Goal: Information Seeking & Learning: Compare options

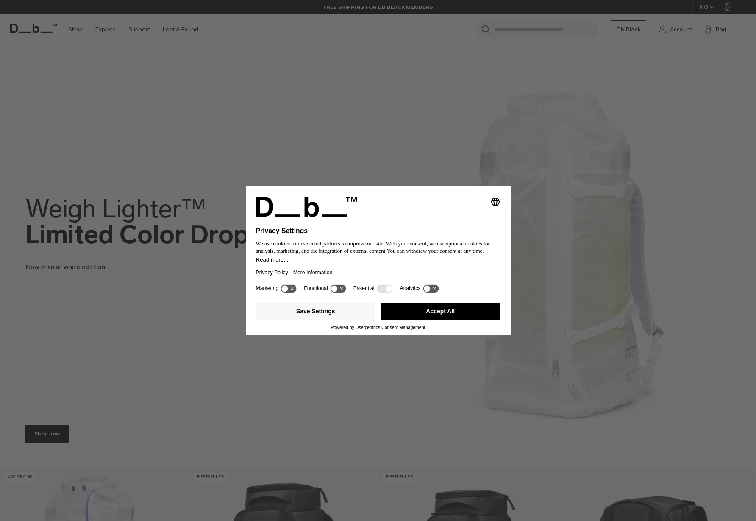
click at [390, 149] on div "Selecting an option will immediately change the language Privacy Settings We us…" at bounding box center [378, 260] width 756 height 521
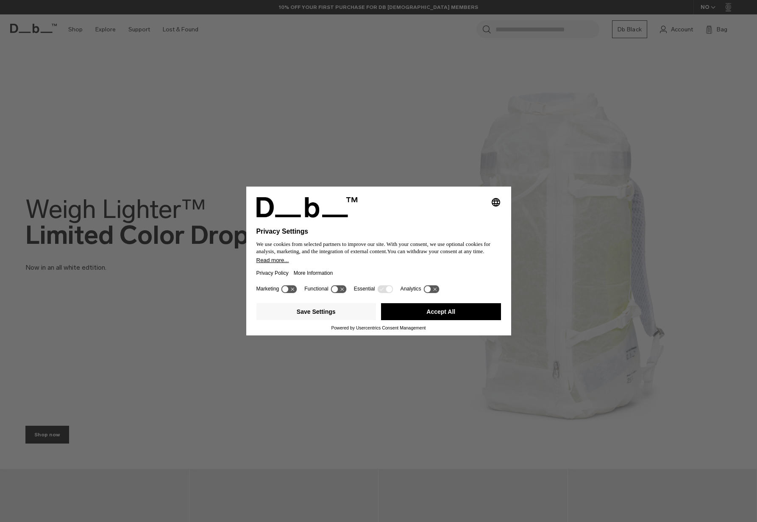
click at [458, 307] on button "Accept All" at bounding box center [441, 311] width 120 height 17
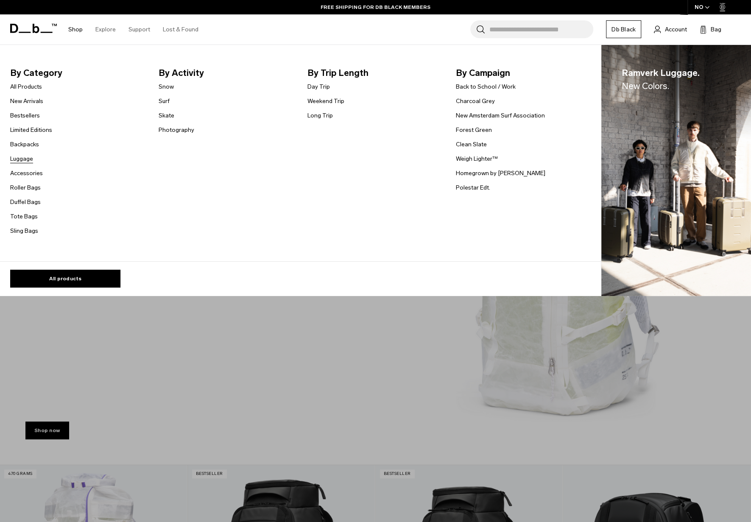
click at [28, 157] on link "Luggage" at bounding box center [21, 158] width 23 height 9
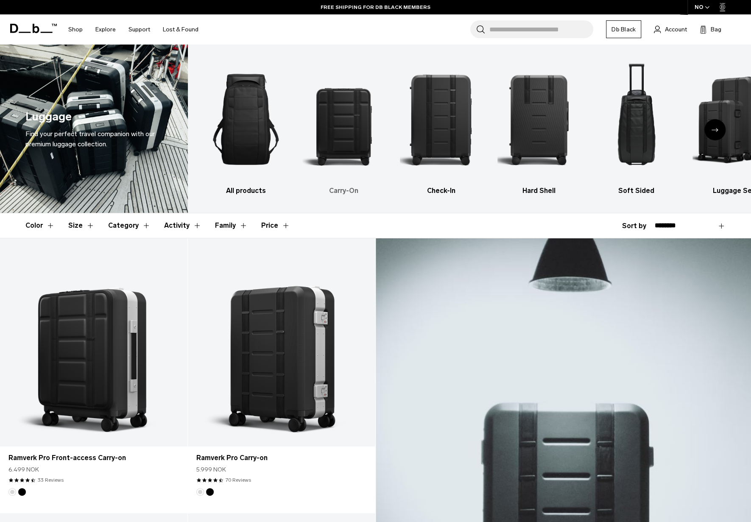
click at [354, 161] on img "2 / 6" at bounding box center [343, 119] width 83 height 124
click at [348, 187] on h3 "Carry-On" at bounding box center [343, 191] width 83 height 10
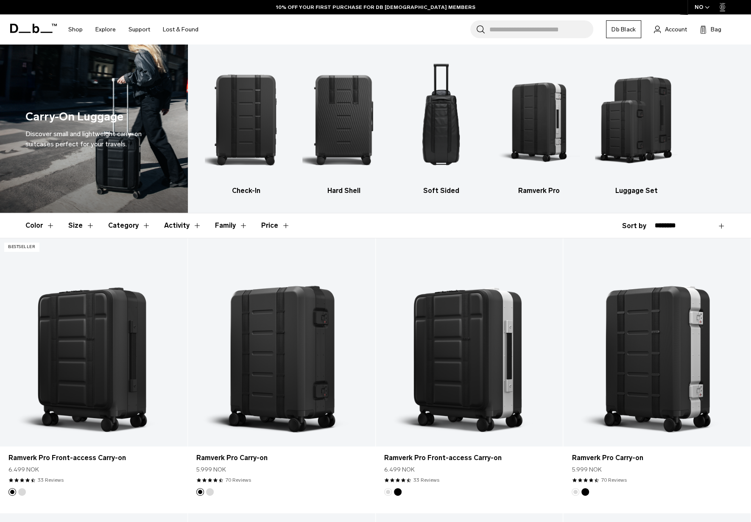
click at [628, 226] on div "**********" at bounding box center [673, 226] width 103 height 10
click at [687, 223] on select "**********" at bounding box center [689, 226] width 71 height 8
select select "**********"
click at [654, 222] on select "**********" at bounding box center [689, 226] width 71 height 8
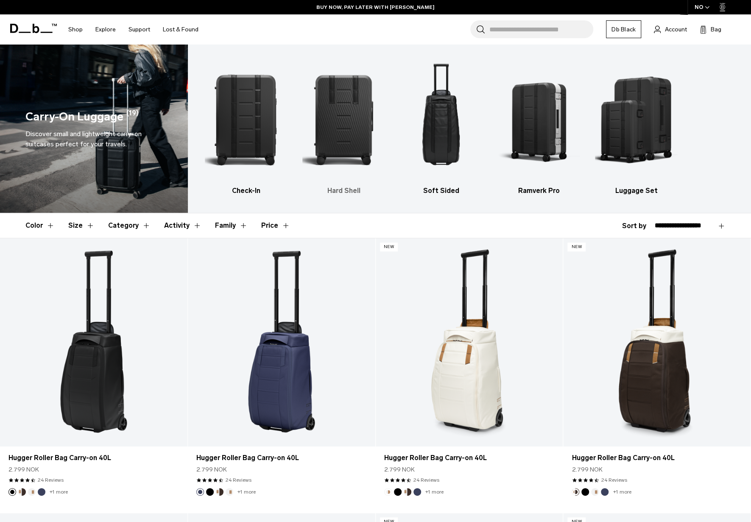
click at [349, 117] on img "2 / 5" at bounding box center [343, 119] width 83 height 124
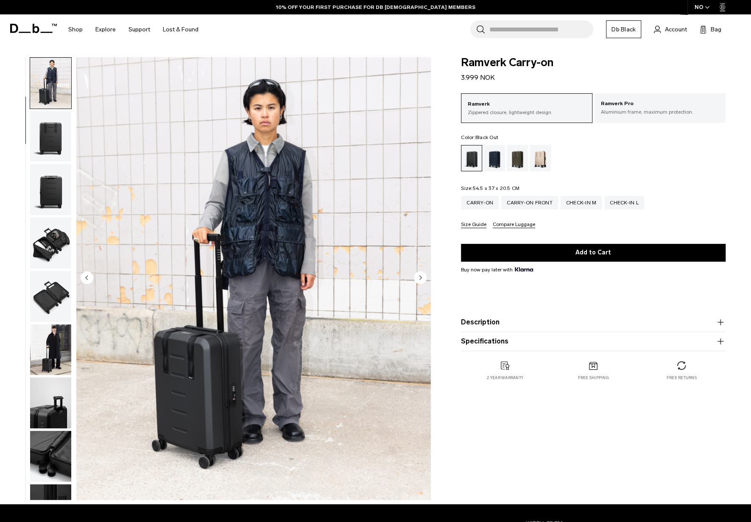
click at [421, 278] on icon "Next slide" at bounding box center [421, 278] width 2 height 4
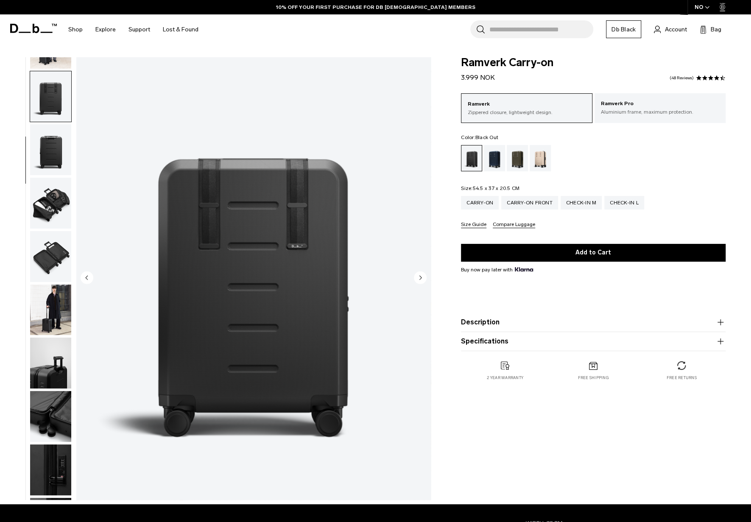
scroll to position [107, 0]
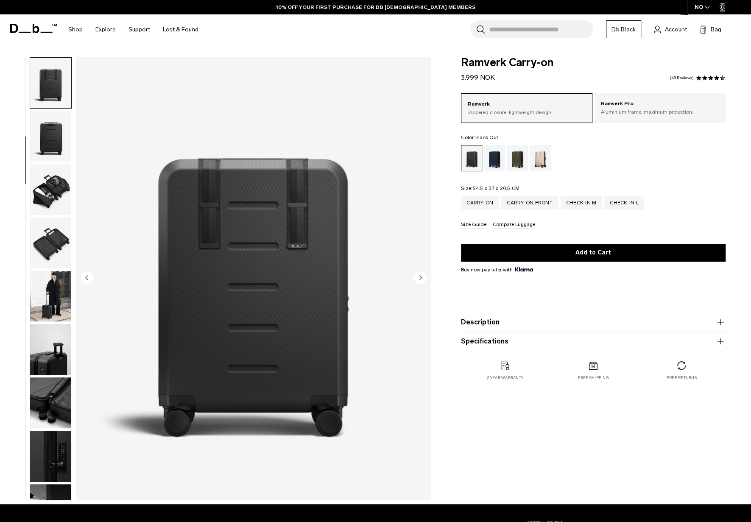
click at [421, 278] on icon "Next slide" at bounding box center [421, 278] width 2 height 4
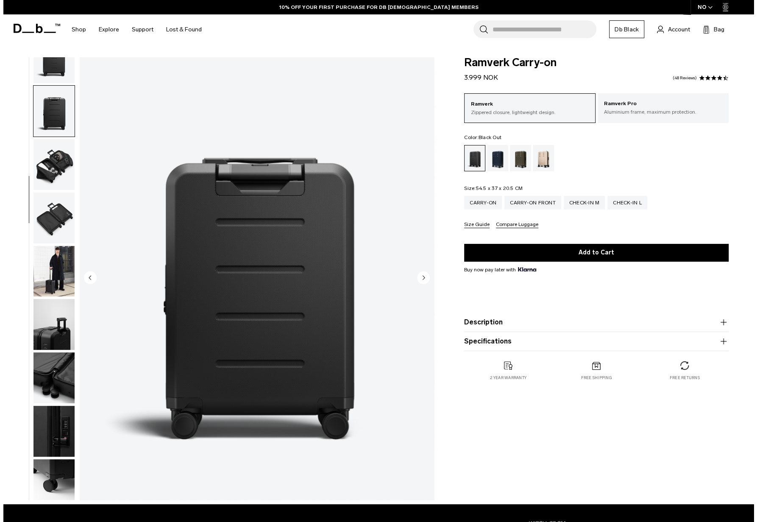
scroll to position [143, 0]
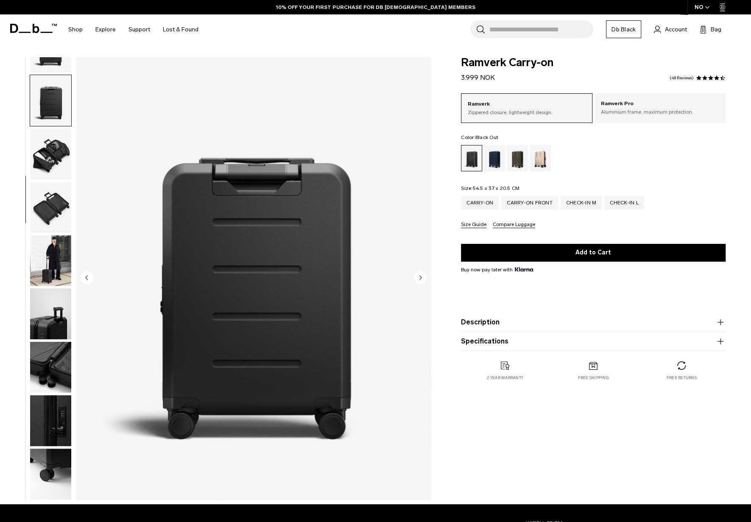
click at [421, 278] on icon "Next slide" at bounding box center [421, 278] width 2 height 4
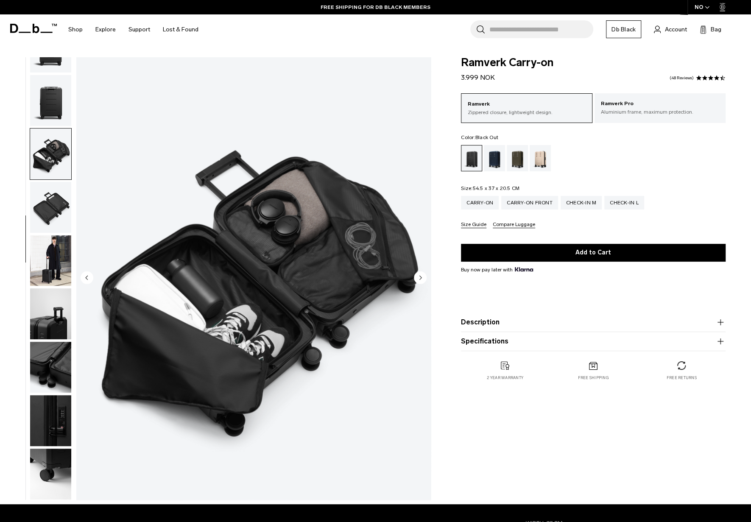
click at [421, 278] on icon "Next slide" at bounding box center [421, 278] width 2 height 4
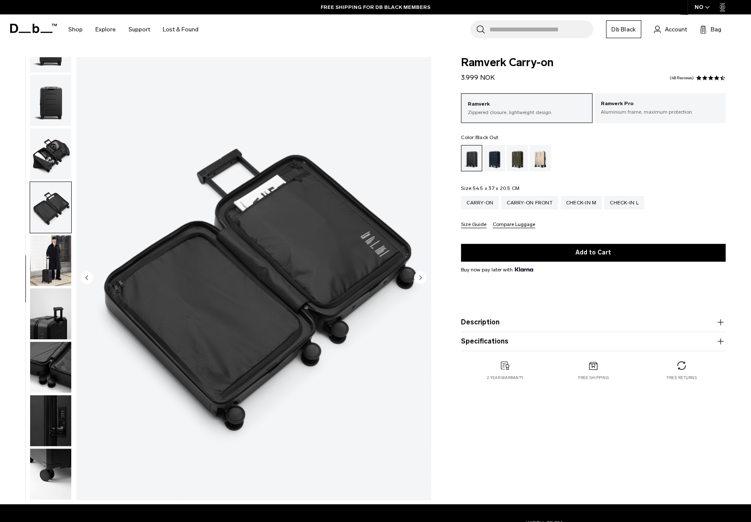
click at [93, 277] on img "6 / 11" at bounding box center [253, 278] width 354 height 443
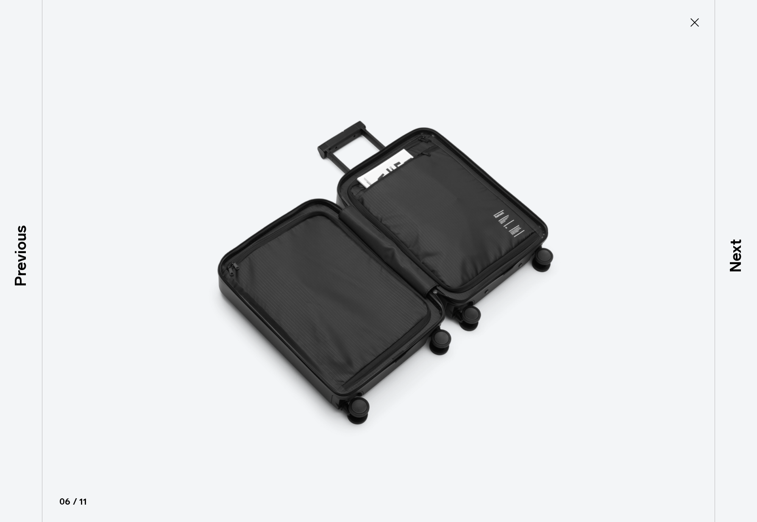
type button "Close"
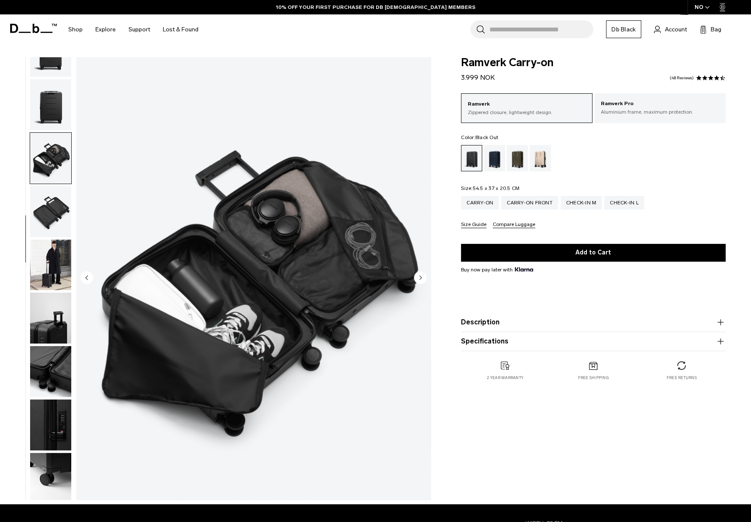
scroll to position [143, 0]
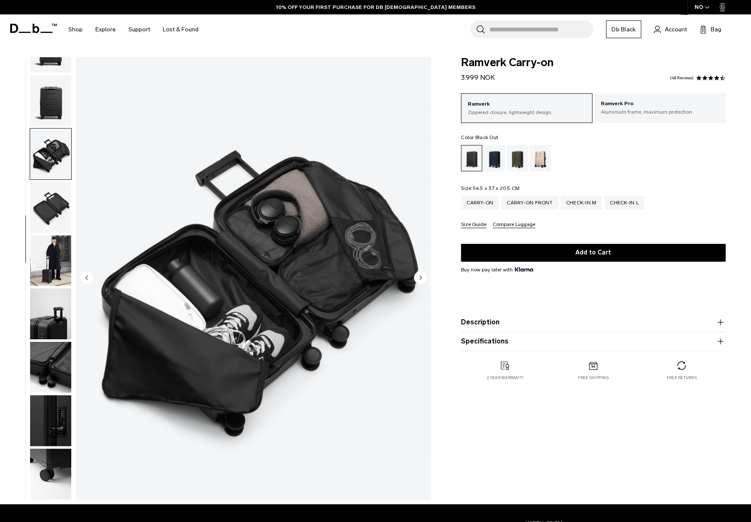
click at [502, 330] on product-accordion "Description Designed for one to two night getaways, this is the lightest and mo…" at bounding box center [593, 322] width 265 height 19
click at [499, 344] on button "Specifications" at bounding box center [593, 341] width 265 height 10
click at [492, 323] on button "Description" at bounding box center [593, 322] width 265 height 10
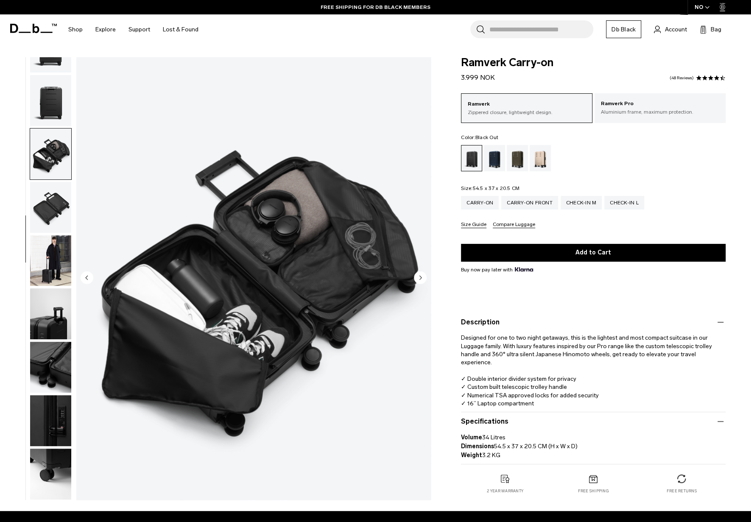
click at [492, 323] on button "Description" at bounding box center [593, 322] width 265 height 10
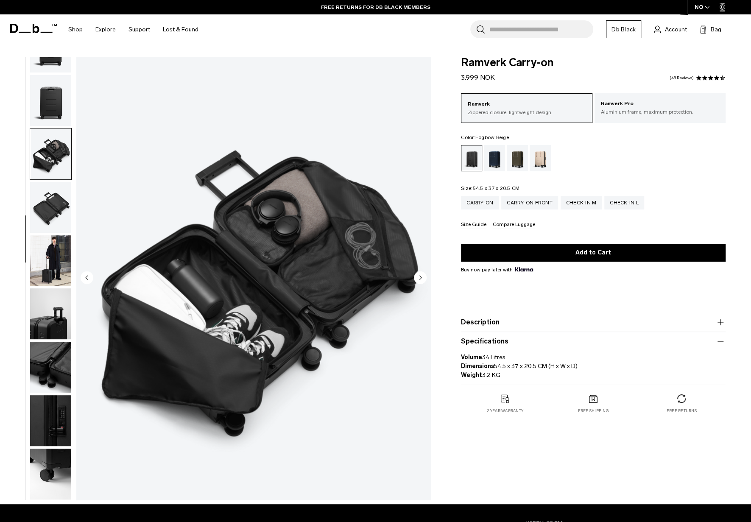
click at [548, 161] on div "Fogbow Beige" at bounding box center [540, 158] width 22 height 26
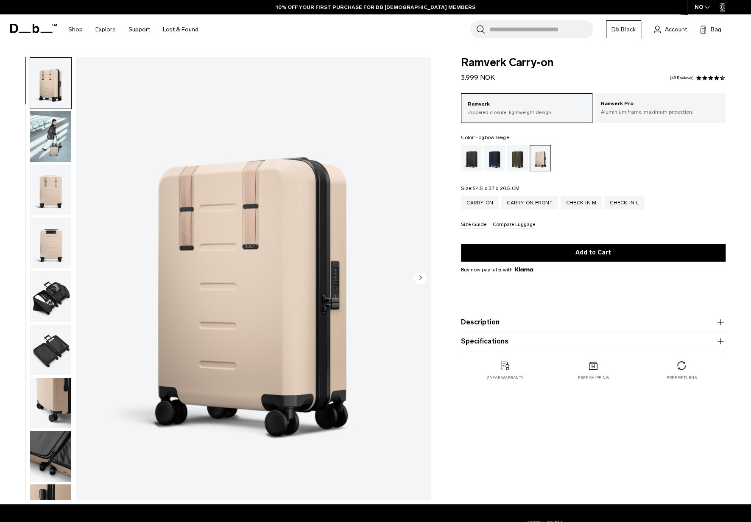
click at [47, 139] on img "button" at bounding box center [50, 136] width 41 height 51
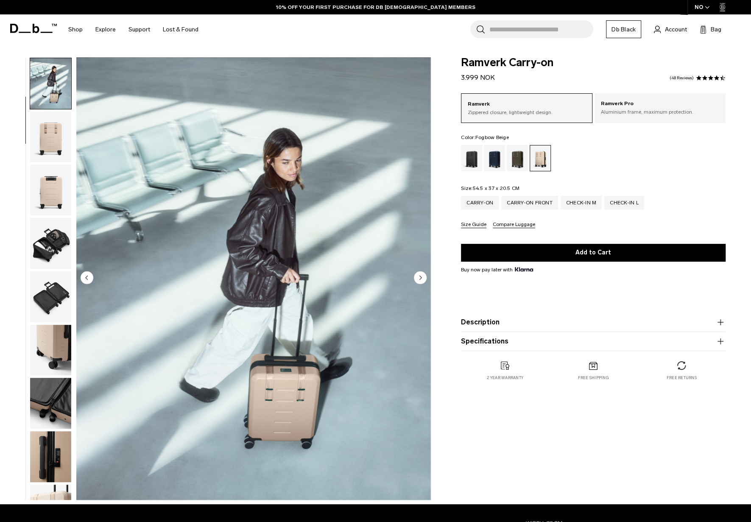
scroll to position [53, 0]
click at [476, 162] on div "Black Out" at bounding box center [472, 158] width 22 height 26
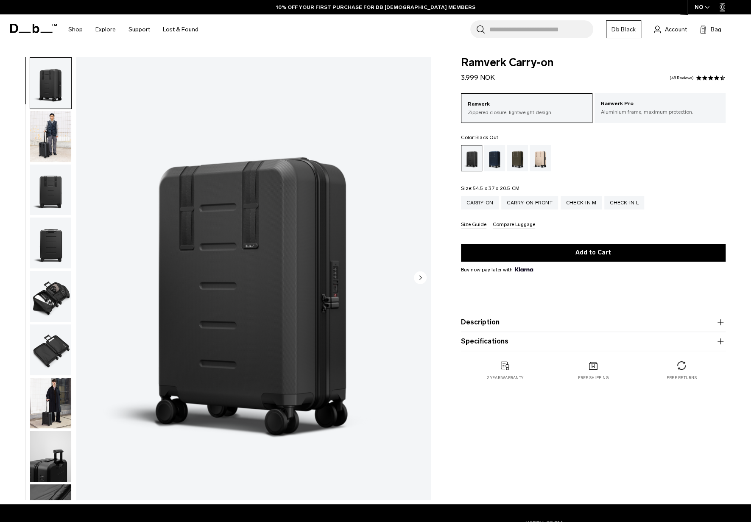
click at [45, 152] on img "button" at bounding box center [50, 136] width 41 height 51
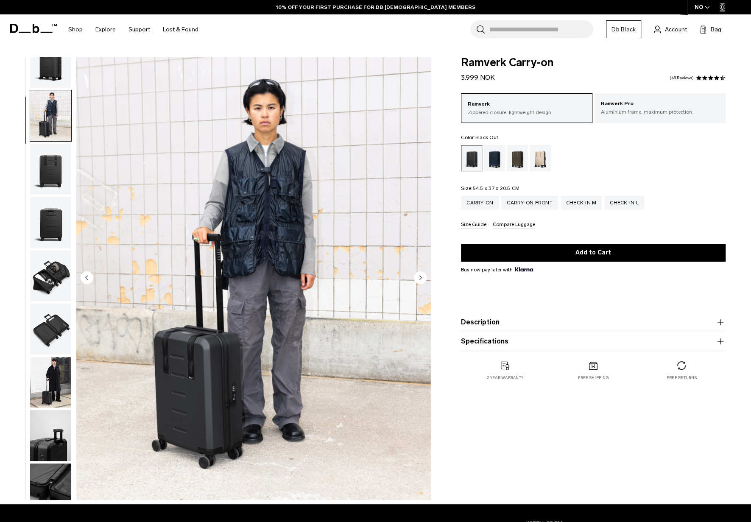
scroll to position [53, 0]
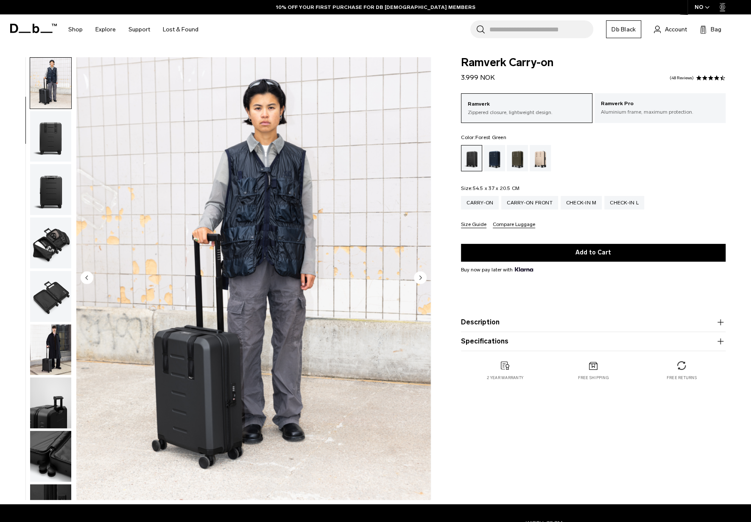
click at [515, 162] on div "Forest Green" at bounding box center [518, 158] width 22 height 26
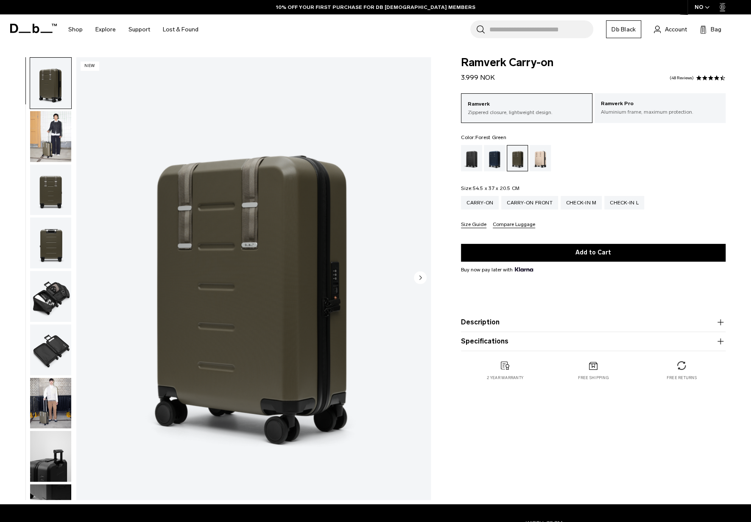
click at [631, 115] on p "Aluminium frame, maximum protection." at bounding box center [660, 112] width 118 height 8
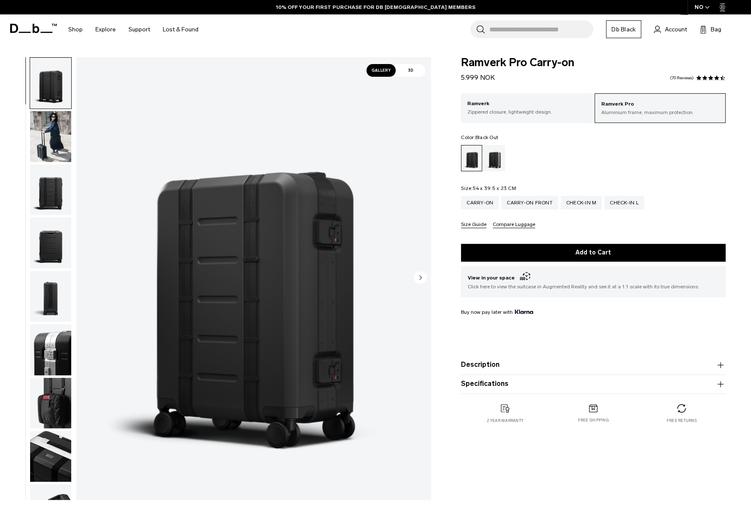
click at [554, 115] on p "Zippered closure, lightweight design." at bounding box center [526, 112] width 118 height 8
click at [517, 108] on p "Zippered closure, lightweight design." at bounding box center [526, 112] width 118 height 8
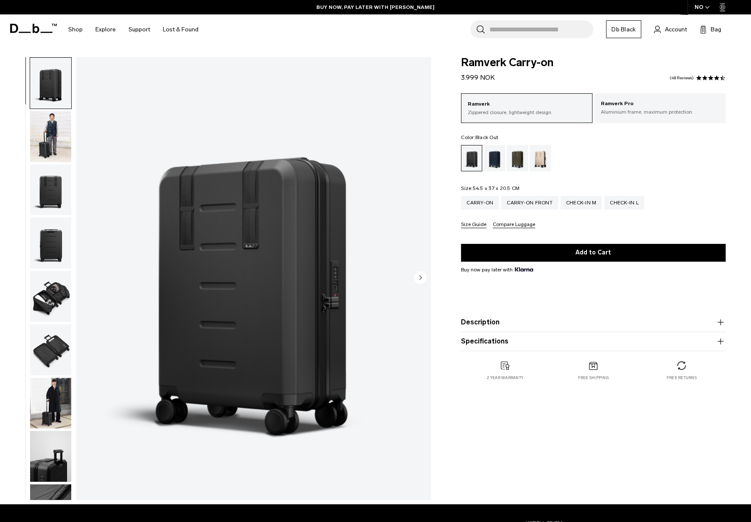
click at [526, 347] on product-accordion "Specifications Volume 34 Litres Dimensions 54.5 x 37 x 20.5 CM (H x W x D) Weig…" at bounding box center [593, 341] width 265 height 19
click at [529, 343] on button "Specifications" at bounding box center [593, 341] width 265 height 10
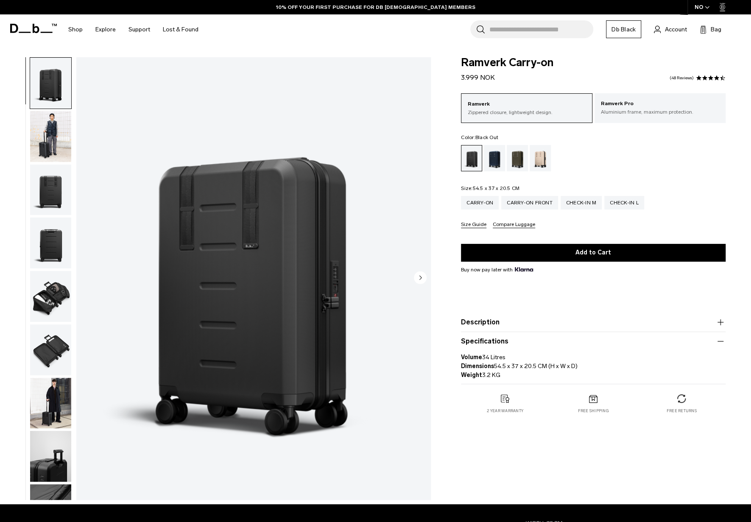
click at [529, 343] on button "Specifications" at bounding box center [593, 341] width 265 height 10
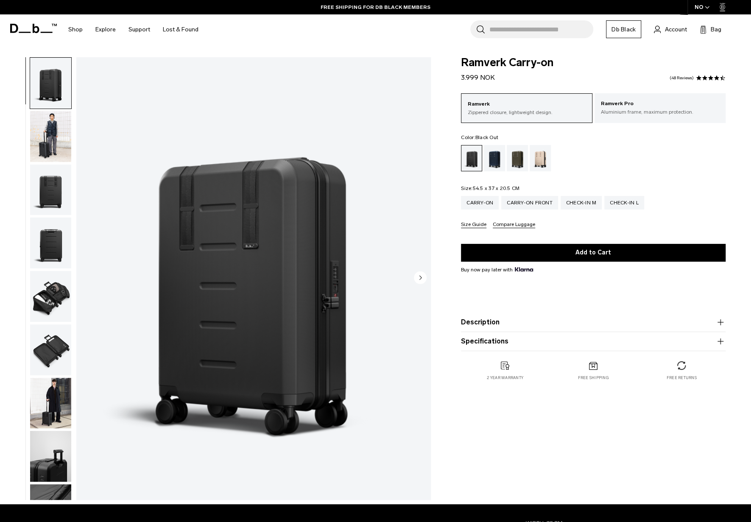
click at [530, 328] on product-accordion "Description Designed for one to two night getaways, this is the lightest and mo…" at bounding box center [593, 322] width 265 height 19
click at [521, 325] on button "Description" at bounding box center [593, 322] width 265 height 10
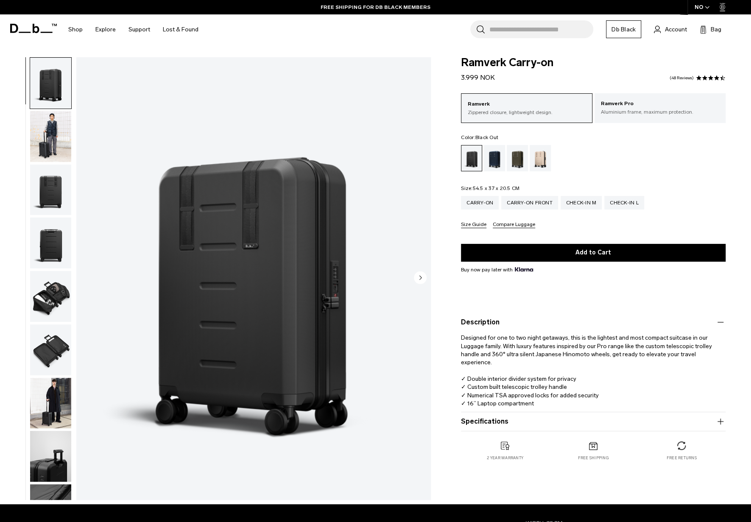
click at [549, 423] on button "Specifications" at bounding box center [593, 421] width 265 height 10
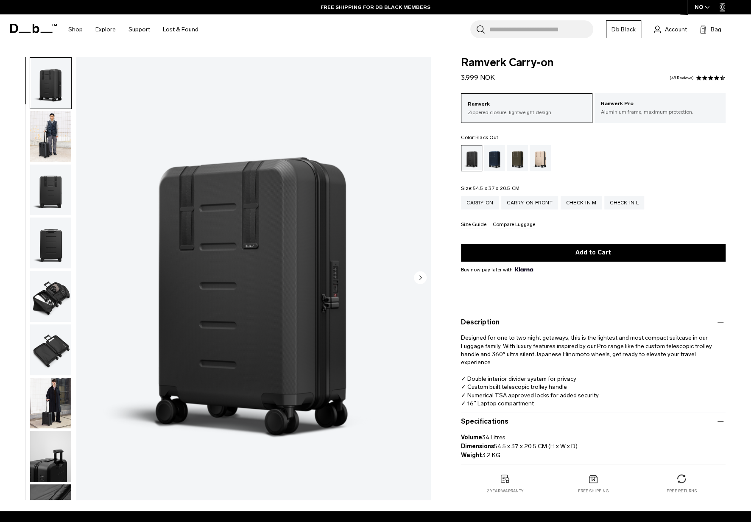
click at [51, 146] on img "button" at bounding box center [50, 136] width 41 height 51
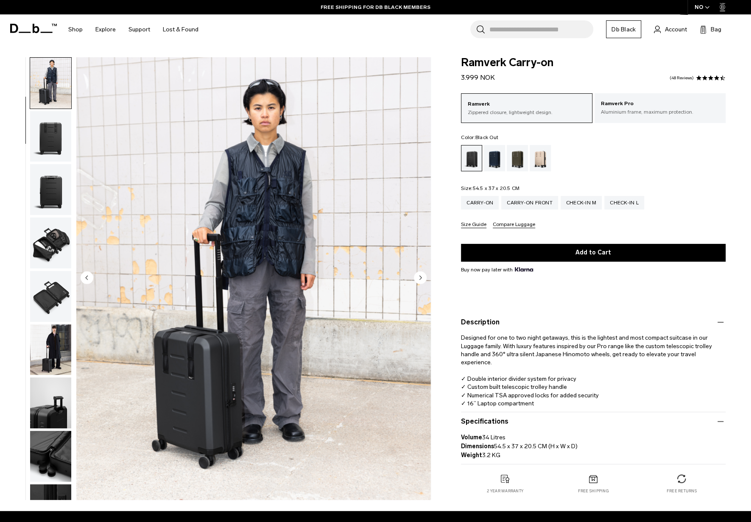
click at [53, 164] on img "button" at bounding box center [50, 189] width 41 height 51
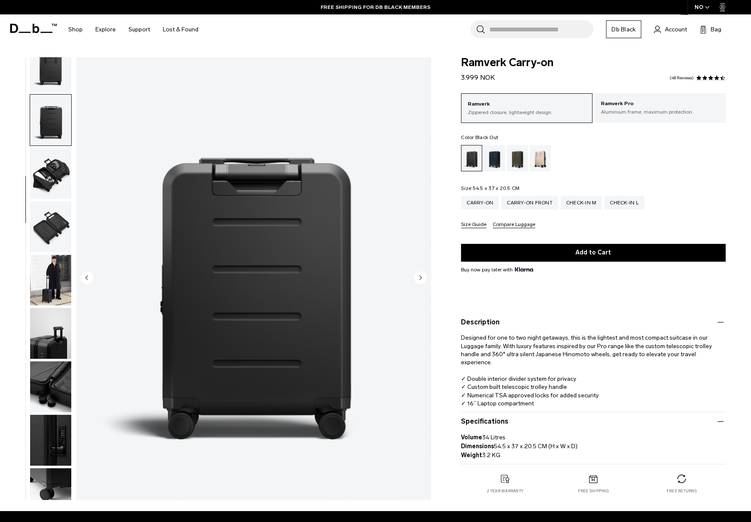
scroll to position [143, 0]
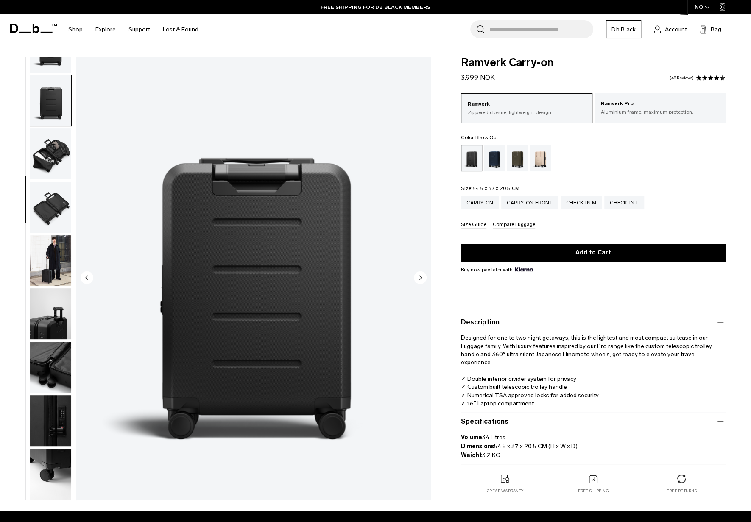
click at [53, 173] on img "button" at bounding box center [50, 153] width 41 height 51
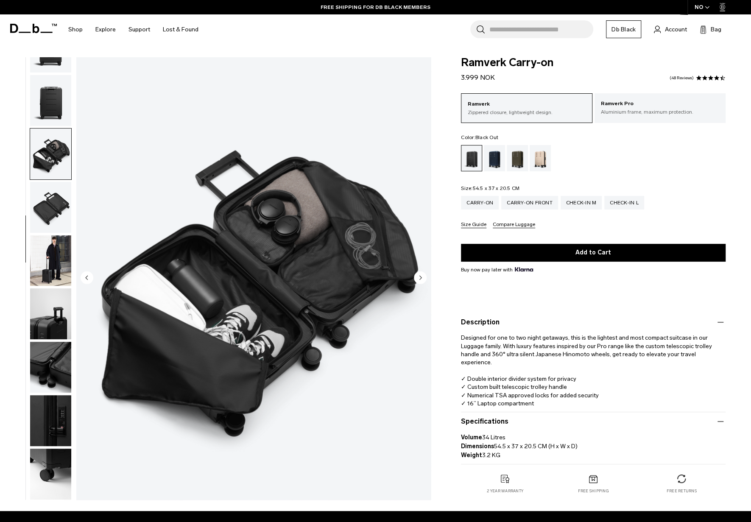
click at [48, 201] on img "button" at bounding box center [50, 207] width 41 height 51
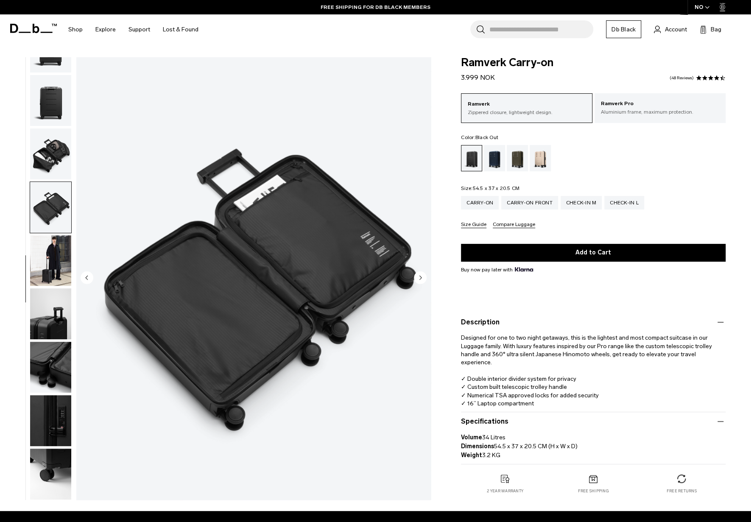
click at [49, 175] on img "button" at bounding box center [50, 153] width 41 height 51
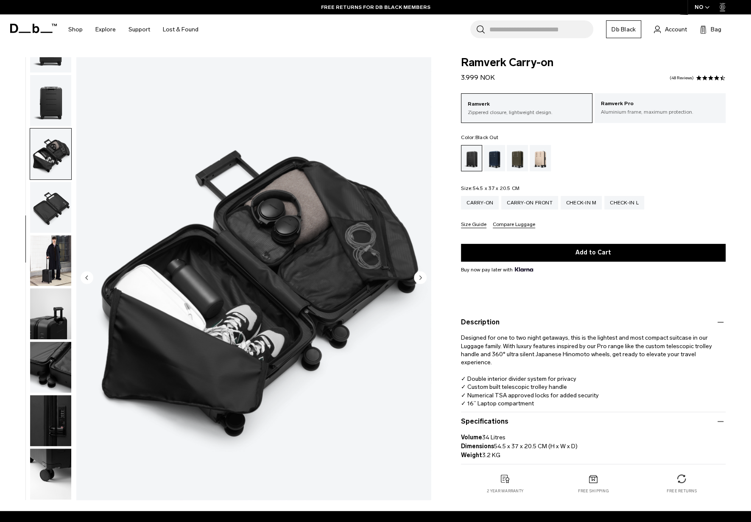
click at [44, 208] on img "button" at bounding box center [50, 207] width 41 height 51
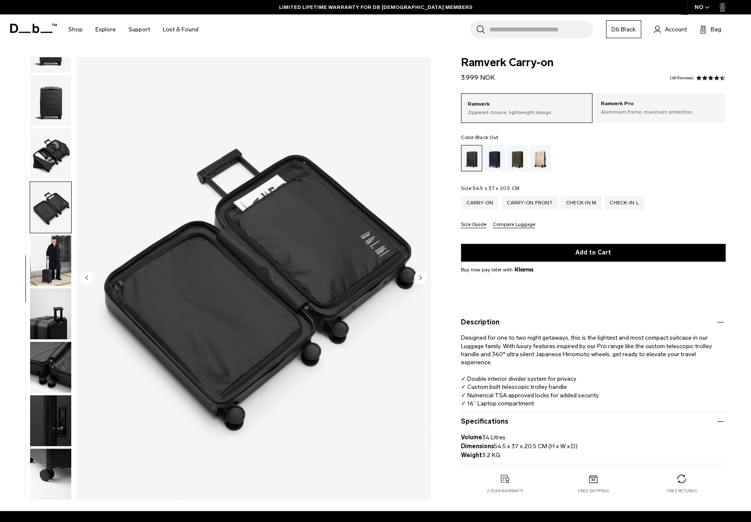
click at [54, 170] on img "button" at bounding box center [50, 153] width 41 height 51
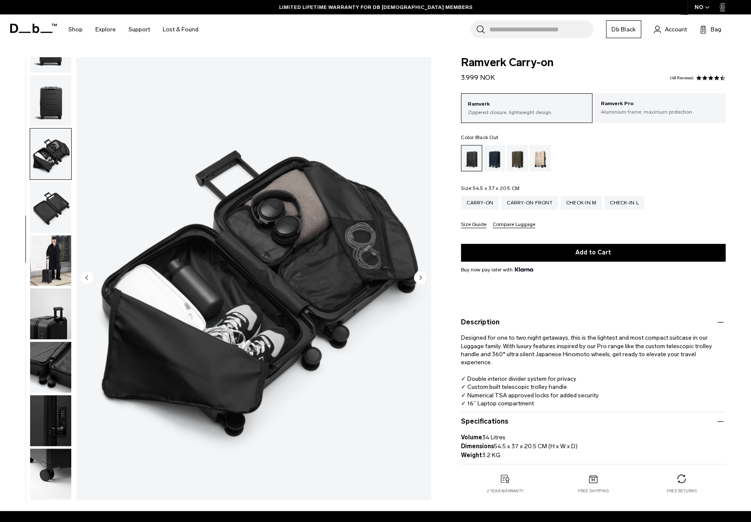
click at [49, 260] on img "button" at bounding box center [50, 260] width 41 height 51
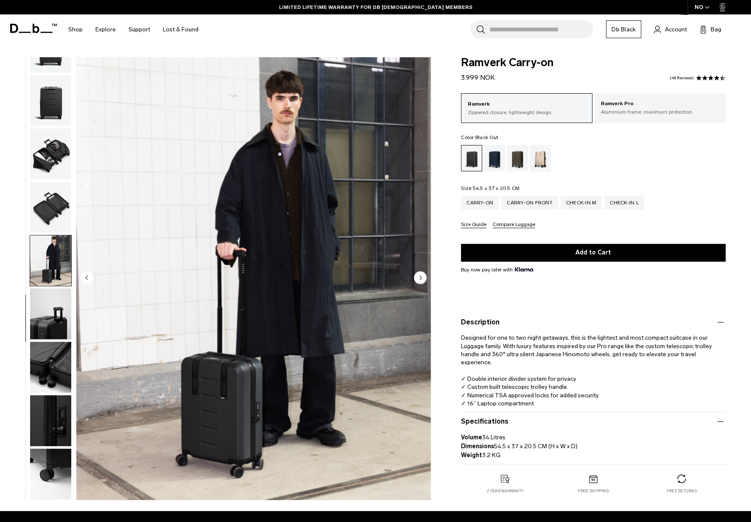
click at [53, 324] on img "button" at bounding box center [50, 313] width 41 height 51
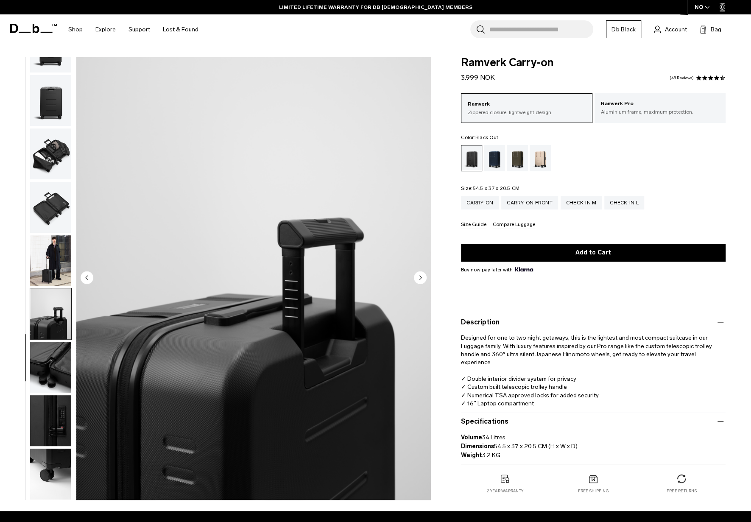
click at [60, 373] on img "button" at bounding box center [50, 367] width 41 height 51
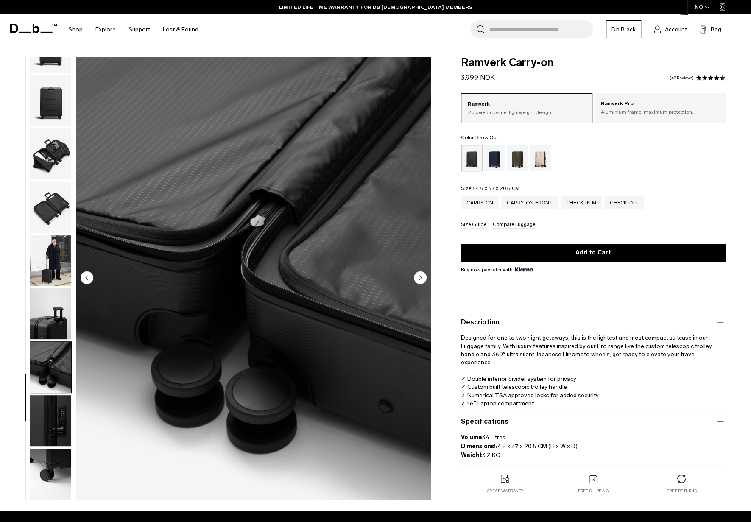
click at [60, 425] on img "button" at bounding box center [50, 420] width 41 height 51
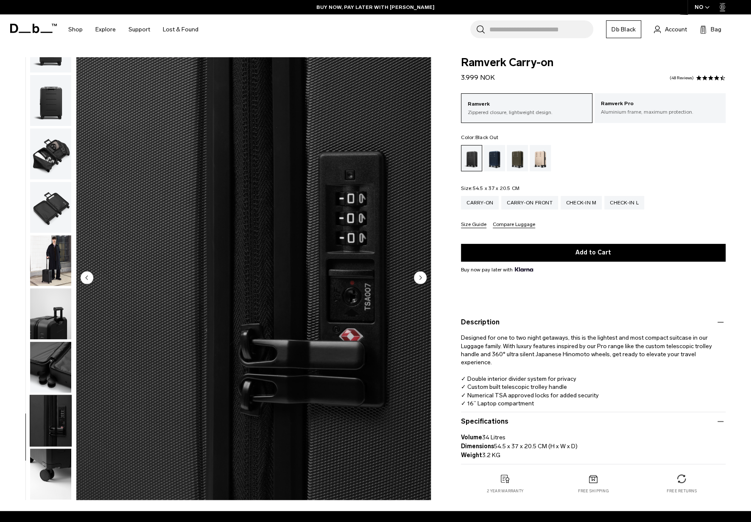
click at [50, 462] on img "button" at bounding box center [50, 473] width 41 height 51
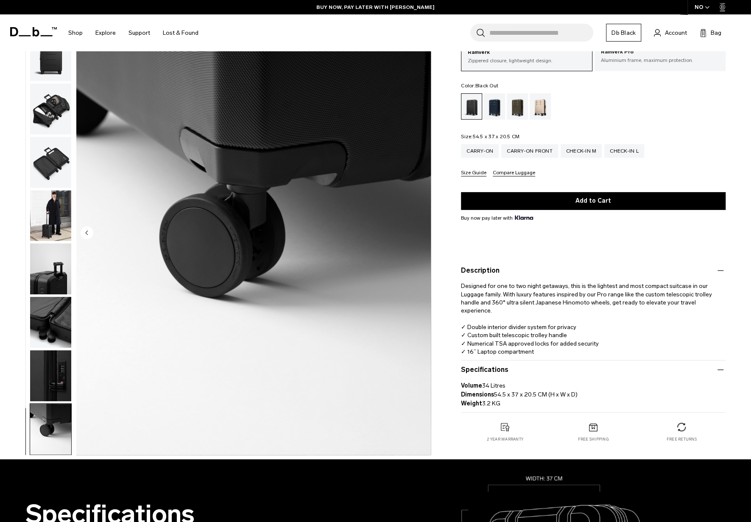
scroll to position [0, 0]
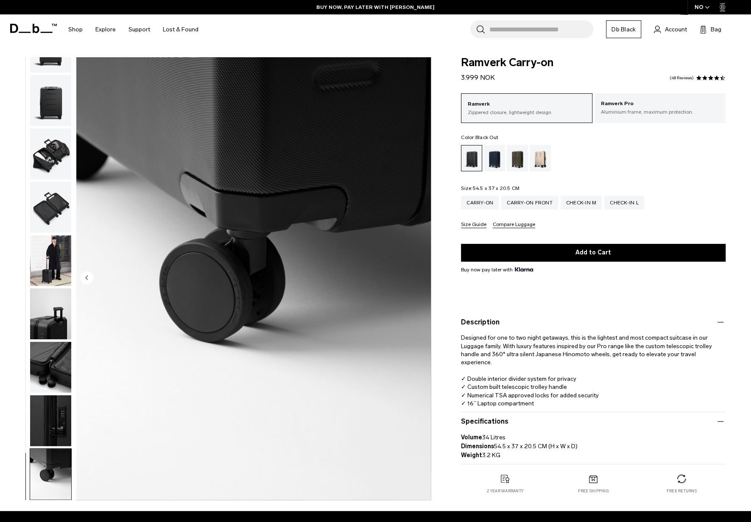
click at [52, 367] on img "button" at bounding box center [50, 367] width 41 height 51
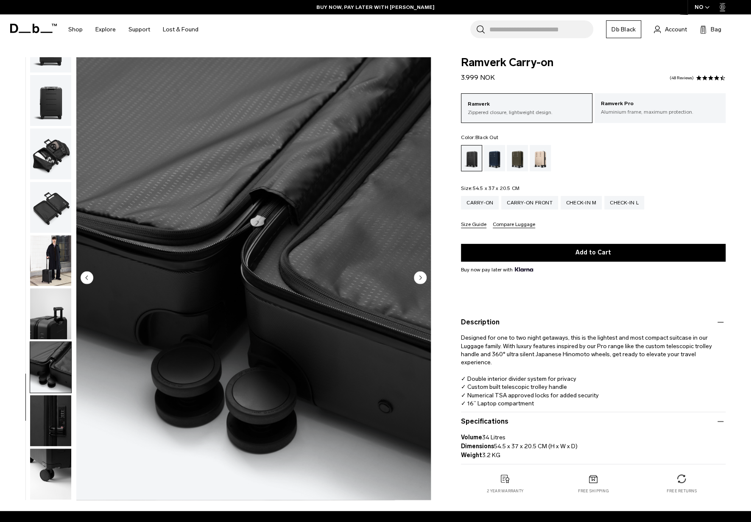
click at [56, 318] on img "button" at bounding box center [50, 313] width 41 height 51
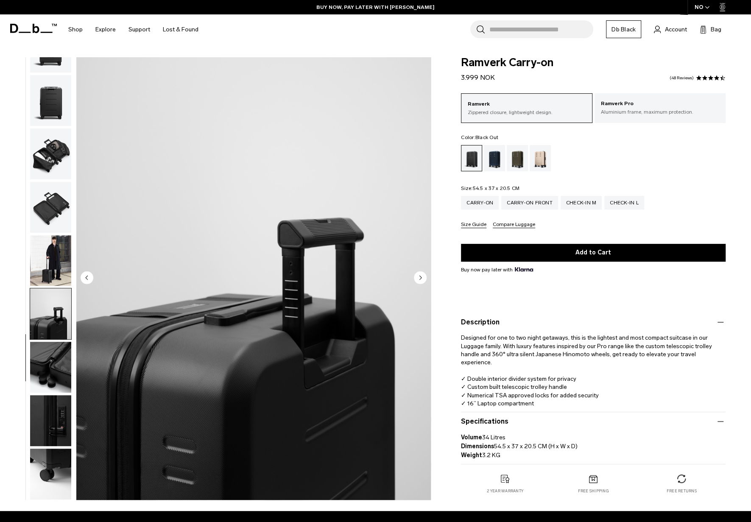
click at [60, 262] on img "button" at bounding box center [50, 260] width 41 height 51
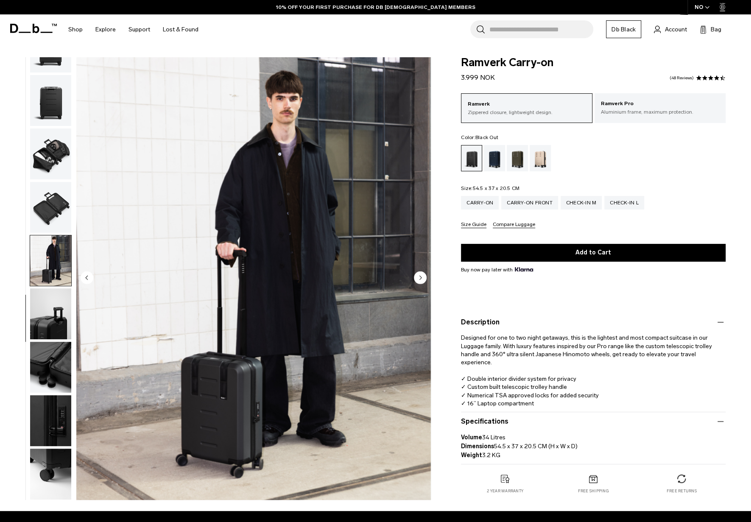
click at [51, 209] on img "button" at bounding box center [50, 207] width 41 height 51
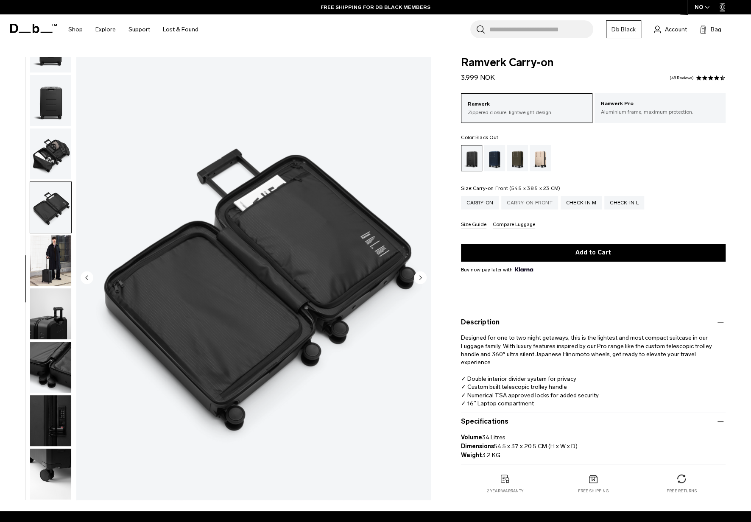
click at [527, 207] on div "Carry-on Front" at bounding box center [529, 203] width 57 height 14
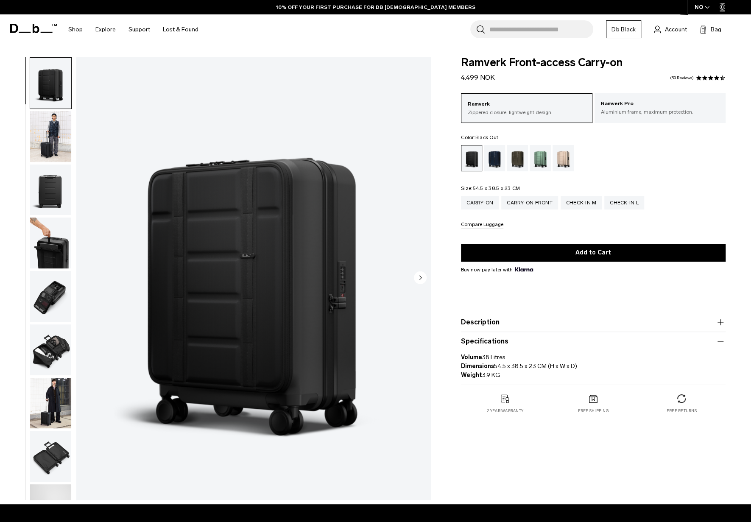
click at [508, 345] on button "Specifications" at bounding box center [593, 341] width 265 height 10
click at [45, 395] on img "button" at bounding box center [50, 403] width 41 height 51
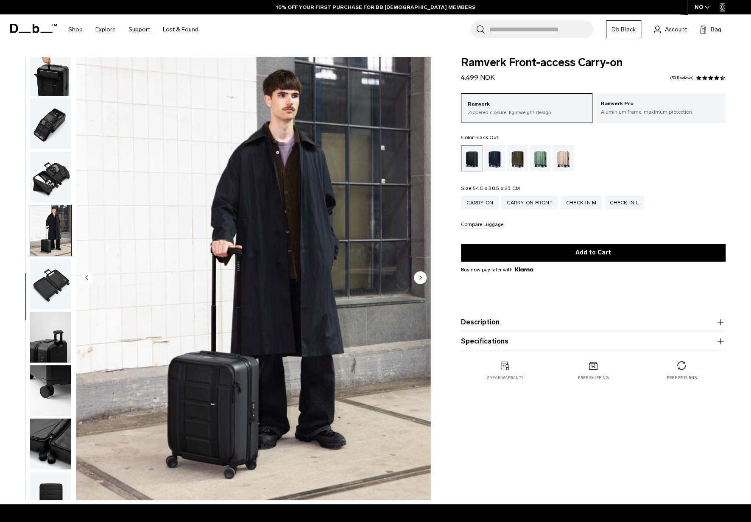
scroll to position [196, 0]
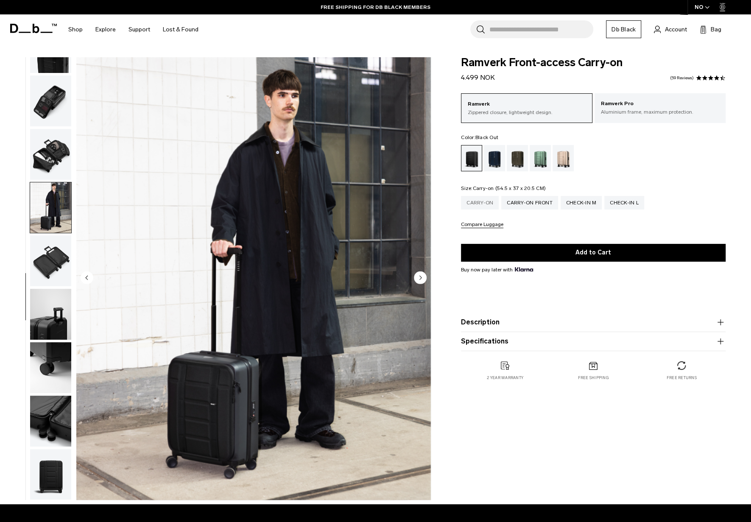
click at [485, 205] on div "Carry-on" at bounding box center [480, 203] width 38 height 14
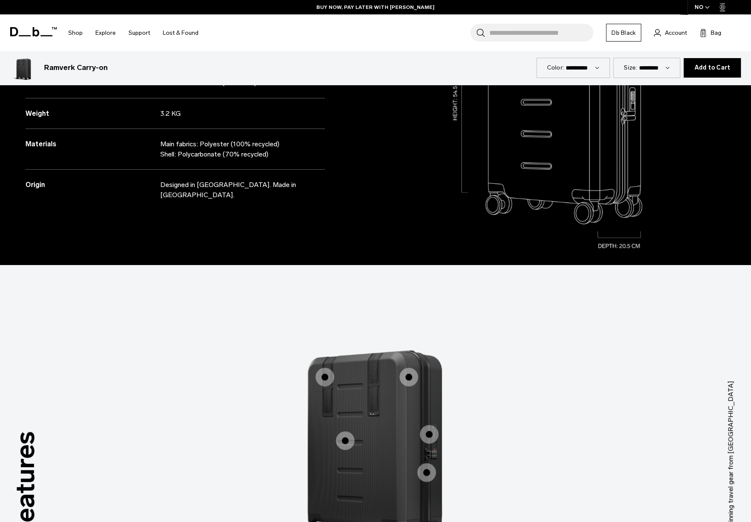
scroll to position [678, 0]
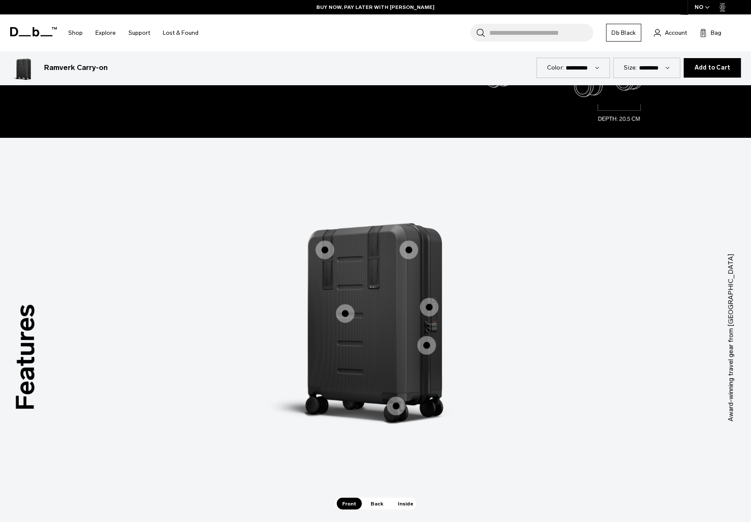
click at [430, 311] on span "1 / 3" at bounding box center [429, 307] width 19 height 19
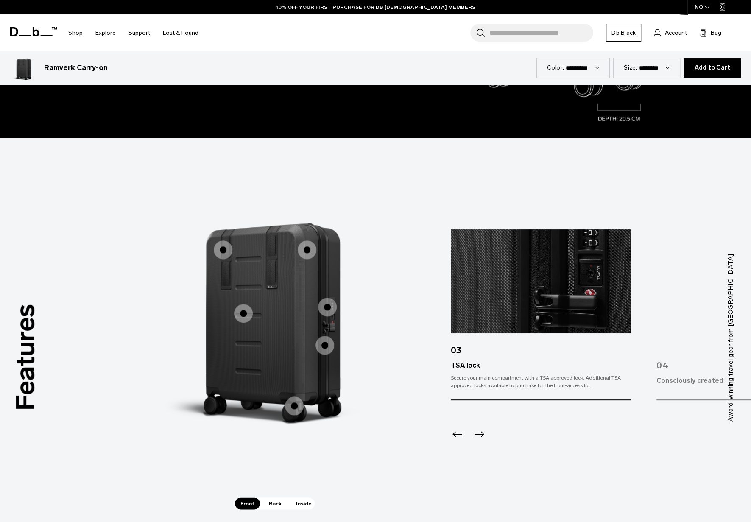
click at [324, 346] on span "1 / 3" at bounding box center [324, 345] width 19 height 19
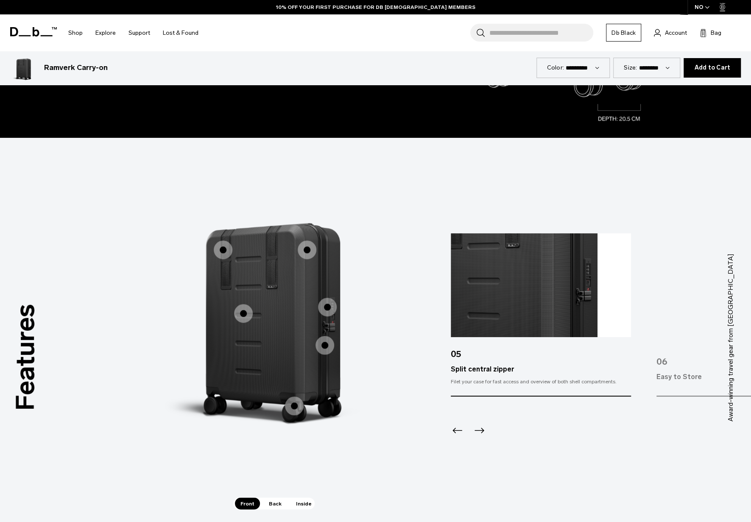
click at [290, 401] on span "1 / 3" at bounding box center [294, 405] width 19 height 19
click at [292, 404] on span "1 / 3" at bounding box center [294, 405] width 19 height 19
click at [242, 312] on span "1 / 3" at bounding box center [243, 313] width 19 height 19
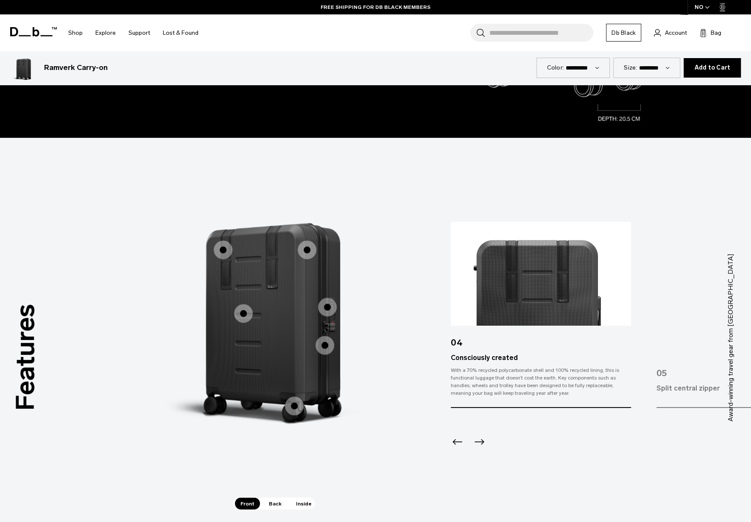
click at [307, 248] on span "1 / 3" at bounding box center [307, 249] width 19 height 19
click at [313, 249] on span "1 / 3" at bounding box center [307, 249] width 19 height 19
click at [216, 252] on span "1 / 3" at bounding box center [223, 249] width 19 height 19
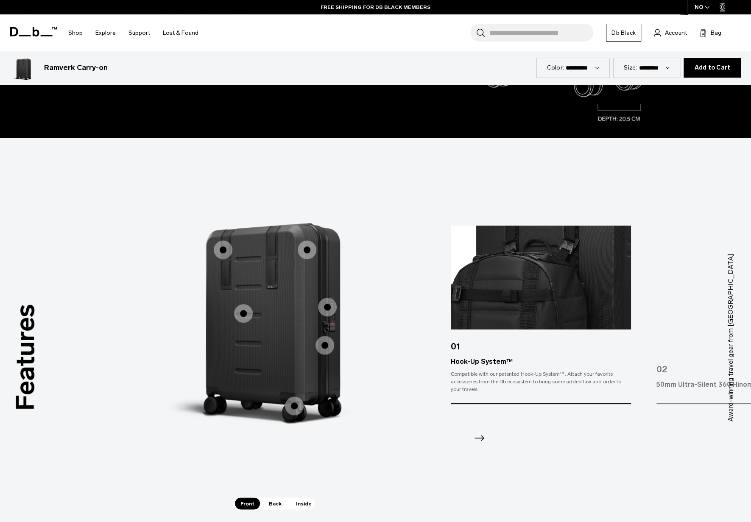
click at [309, 251] on span "1 / 3" at bounding box center [307, 249] width 19 height 19
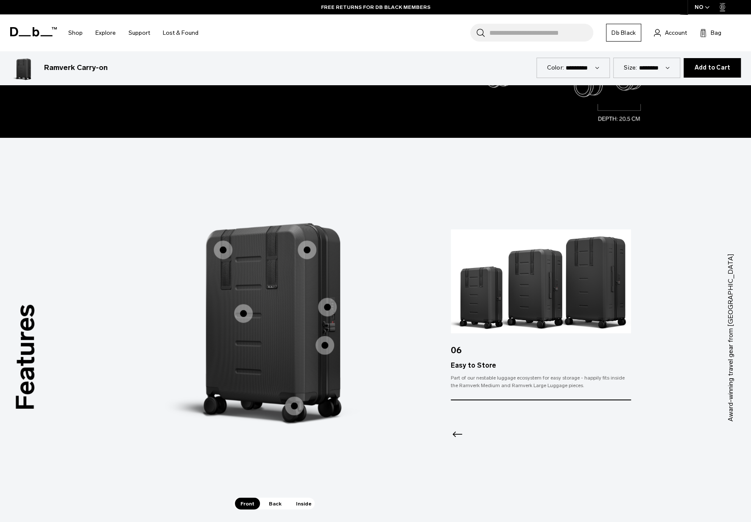
click at [219, 253] on span "1 / 3" at bounding box center [223, 249] width 19 height 19
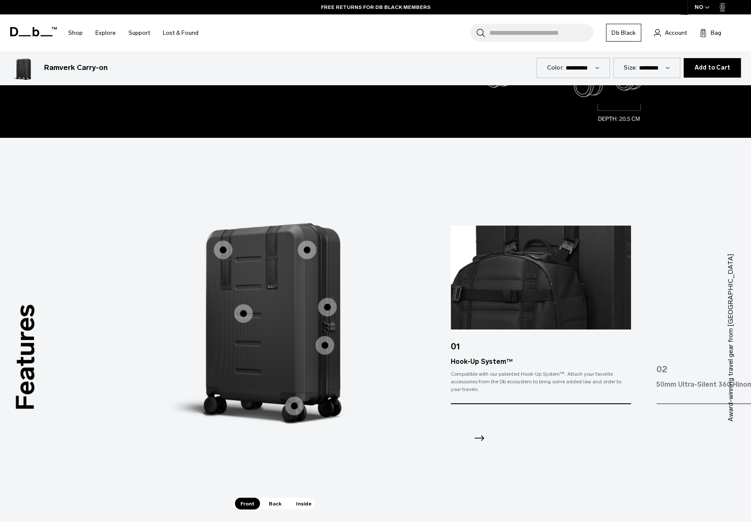
click at [482, 439] on icon "Next slide" at bounding box center [479, 438] width 14 height 14
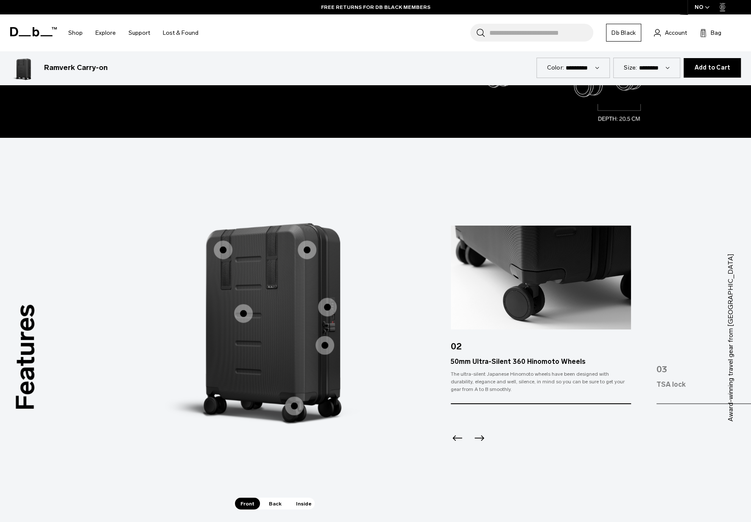
click at [482, 439] on icon "Next slide" at bounding box center [479, 438] width 10 height 6
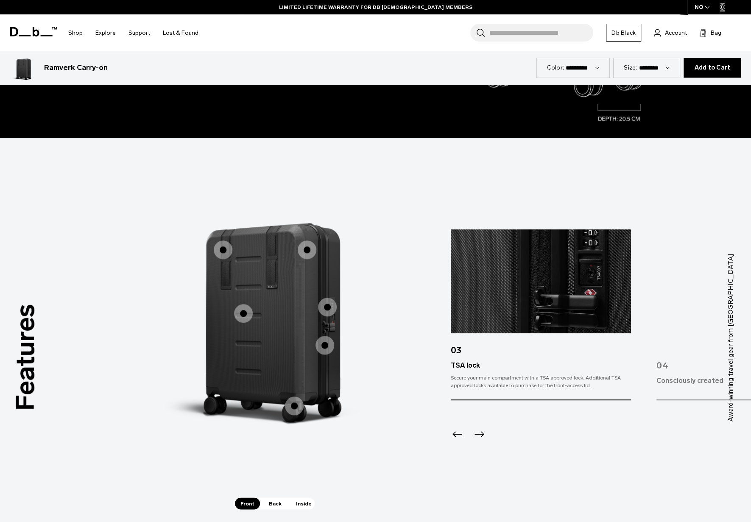
click at [482, 439] on icon "Next slide" at bounding box center [479, 434] width 14 height 14
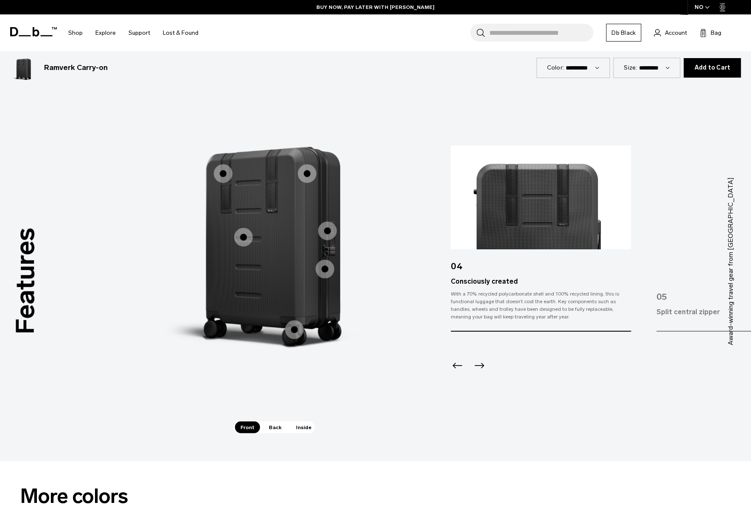
scroll to position [763, 0]
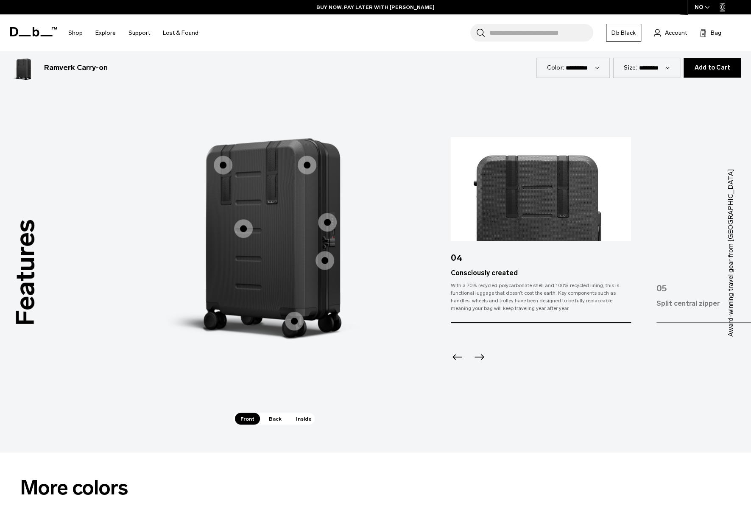
click at [278, 421] on span "Back" at bounding box center [275, 418] width 24 height 12
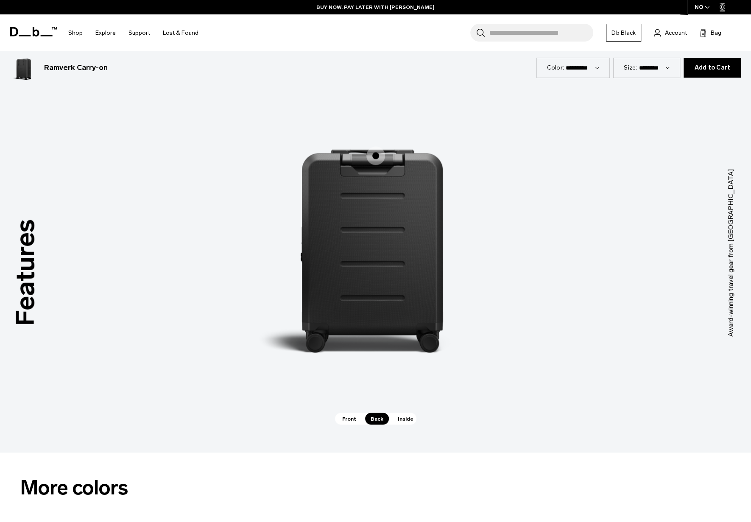
click at [394, 418] on span "Inside" at bounding box center [405, 418] width 27 height 12
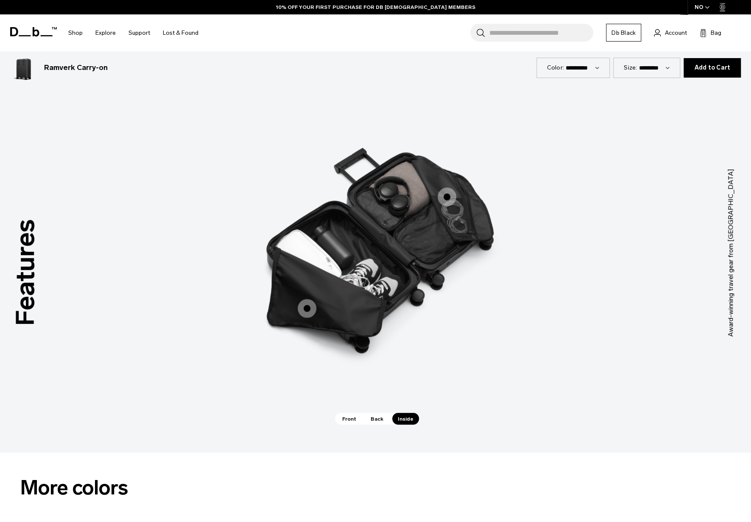
click at [309, 306] on span "3 / 3" at bounding box center [307, 308] width 19 height 19
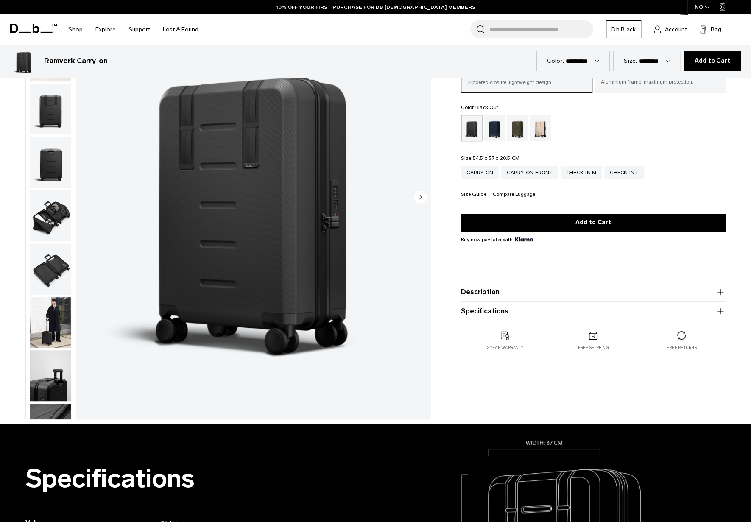
scroll to position [0, 0]
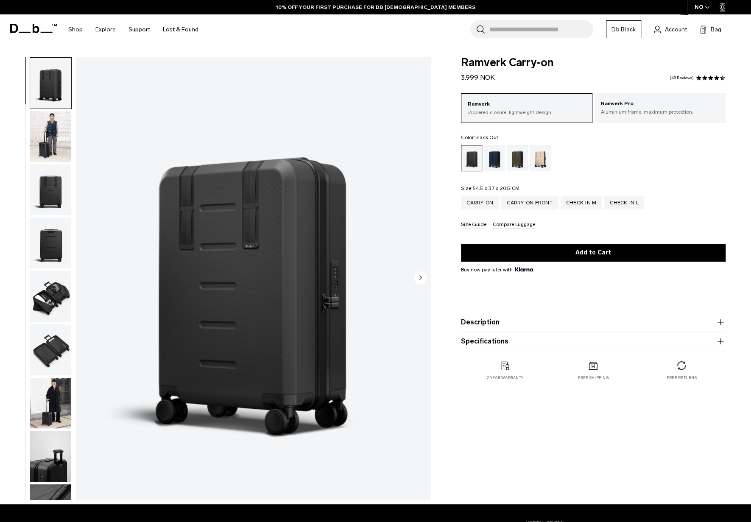
click at [45, 300] on img "button" at bounding box center [50, 296] width 41 height 51
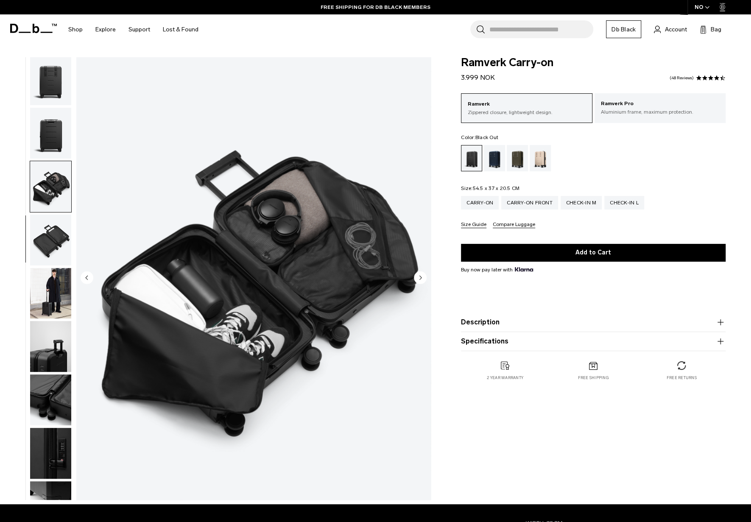
scroll to position [143, 0]
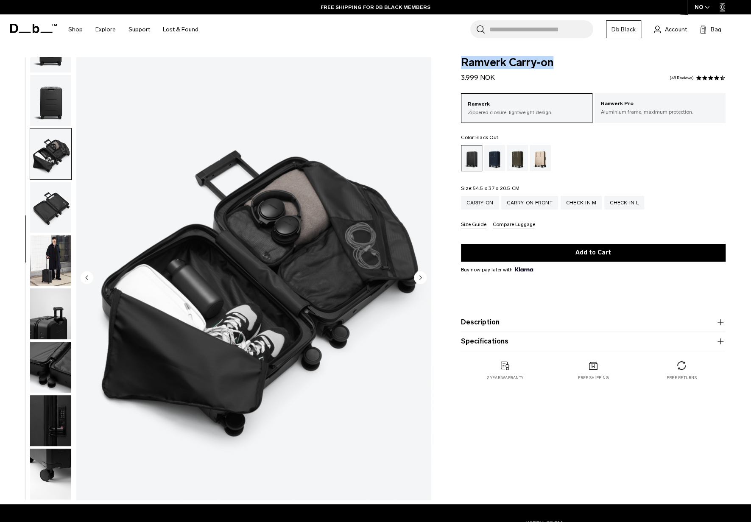
drag, startPoint x: 552, startPoint y: 62, endPoint x: 446, endPoint y: 66, distance: 106.0
click at [446, 66] on div "Ramverk Carry-on 3.999 NOK 4.5 star rating 48 Reviews Ramverk Zippered closure,…" at bounding box center [592, 227] width 315 height 340
copy span "Ramverk Carry-on"
click at [627, 114] on p "Aluminium frame, maximum protection." at bounding box center [660, 112] width 118 height 8
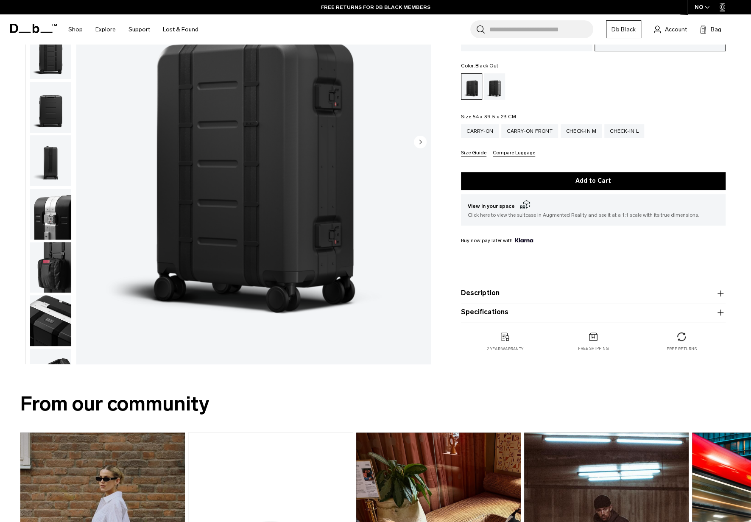
scroll to position [85, 0]
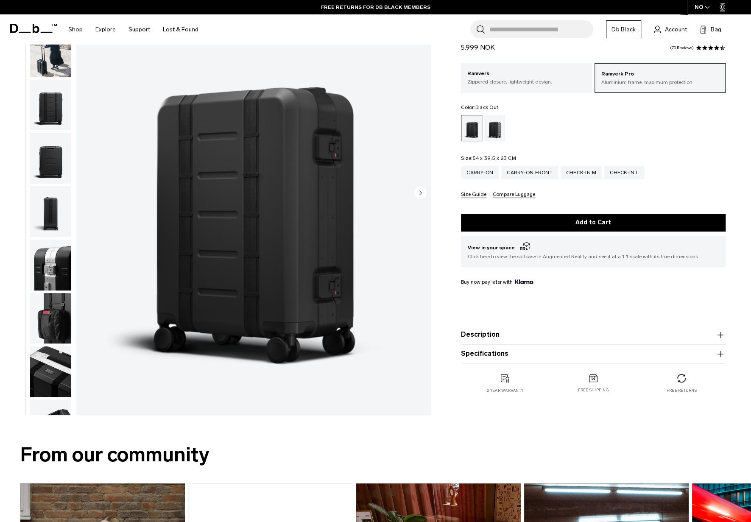
click at [50, 252] on img "button" at bounding box center [50, 265] width 41 height 51
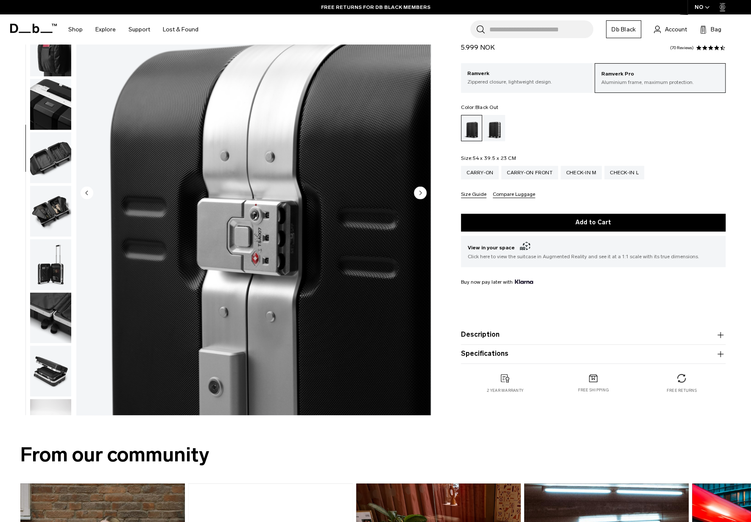
click at [57, 246] on img "button" at bounding box center [50, 264] width 41 height 51
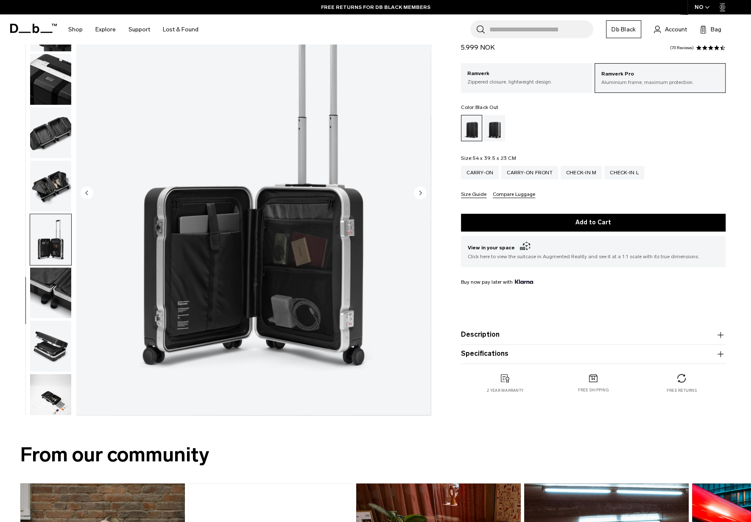
scroll to position [303, 0]
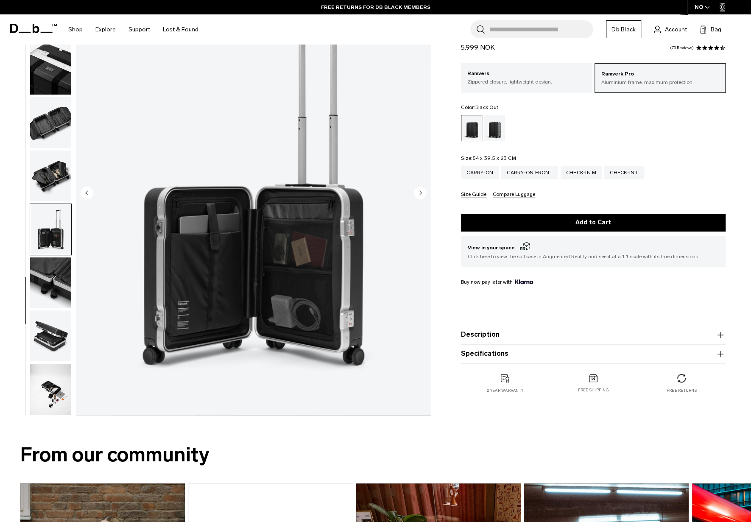
click at [55, 273] on img "button" at bounding box center [50, 282] width 41 height 51
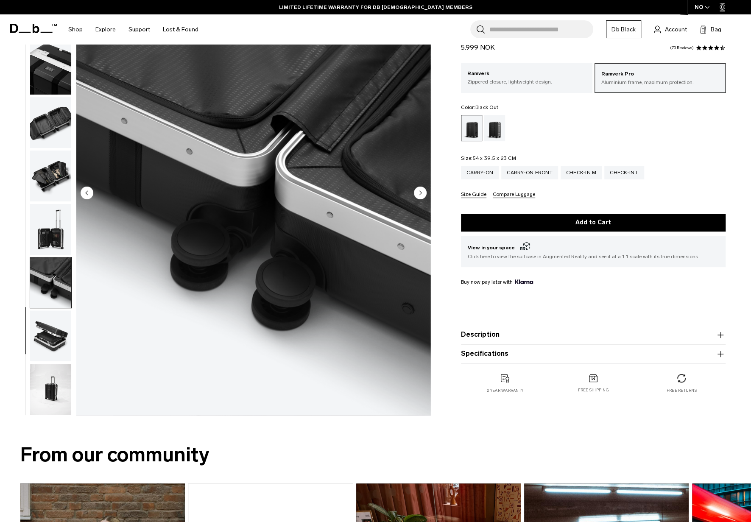
click at [54, 299] on img "button" at bounding box center [50, 282] width 41 height 51
click at [64, 334] on img "button" at bounding box center [50, 335] width 41 height 51
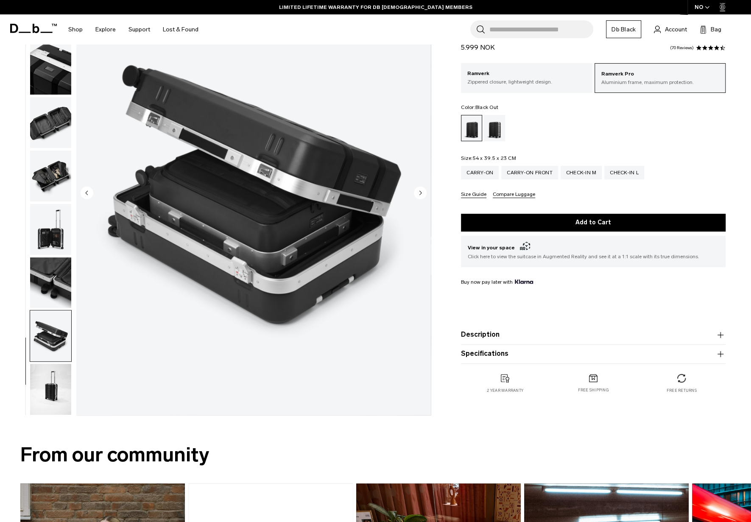
click at [66, 282] on img "button" at bounding box center [50, 282] width 41 height 51
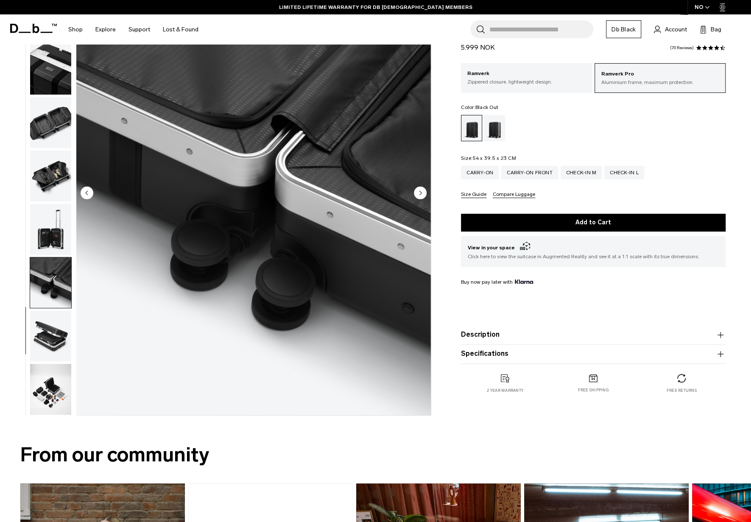
click at [59, 380] on img "button" at bounding box center [50, 389] width 41 height 51
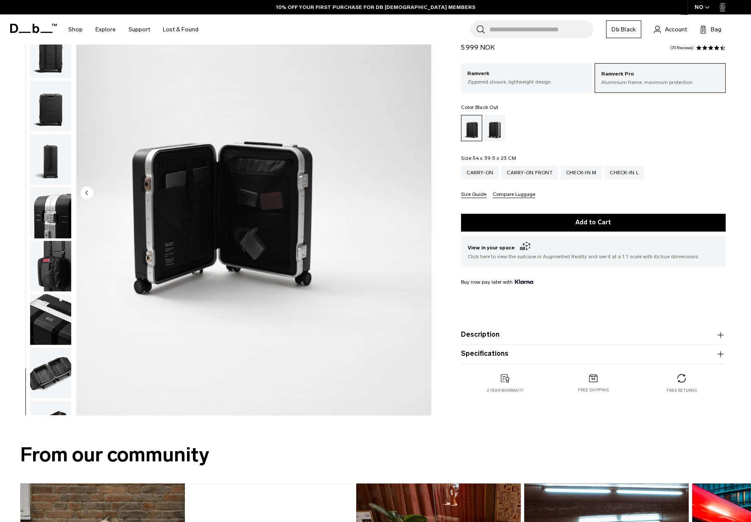
scroll to position [0, 0]
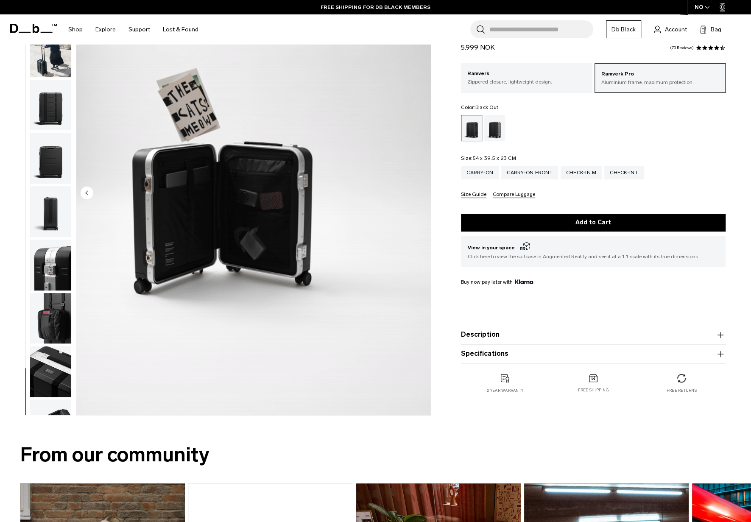
click at [59, 115] on img "button" at bounding box center [50, 105] width 41 height 51
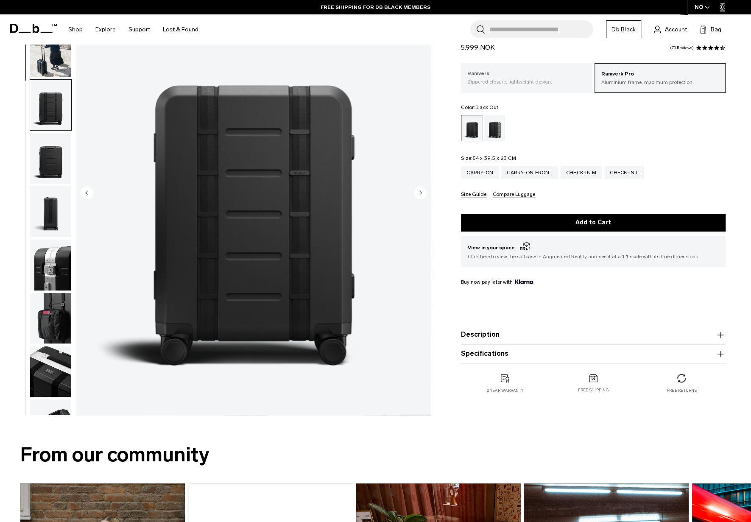
click at [532, 80] on p "Zippered closure, lightweight design." at bounding box center [526, 82] width 118 height 8
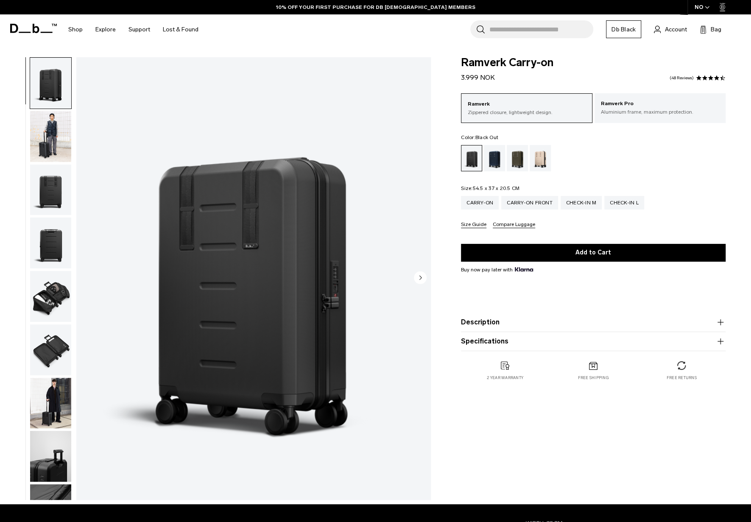
click at [600, 327] on button "Description" at bounding box center [593, 322] width 265 height 10
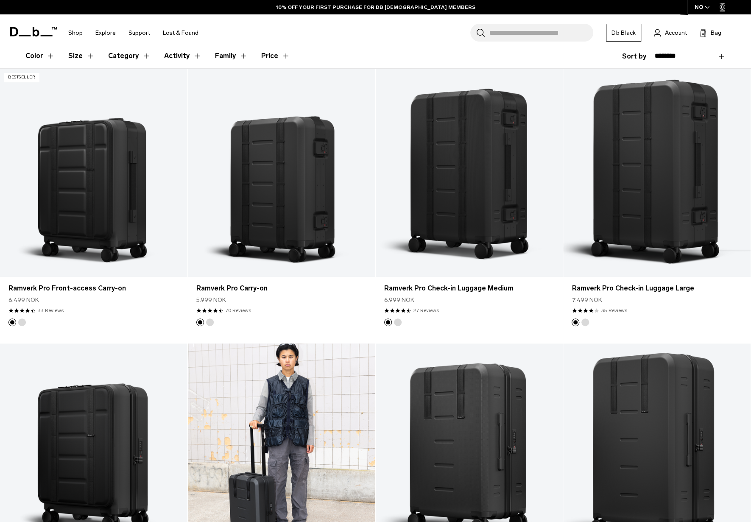
scroll to position [42, 0]
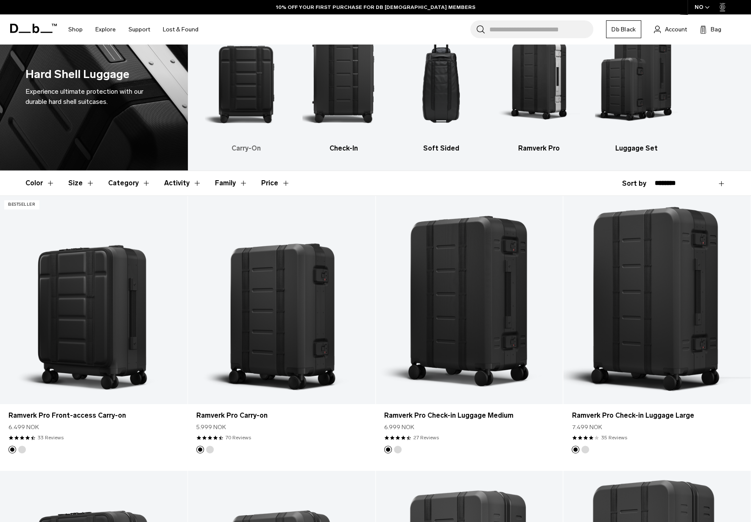
click at [266, 117] on img "1 / 5" at bounding box center [246, 77] width 83 height 124
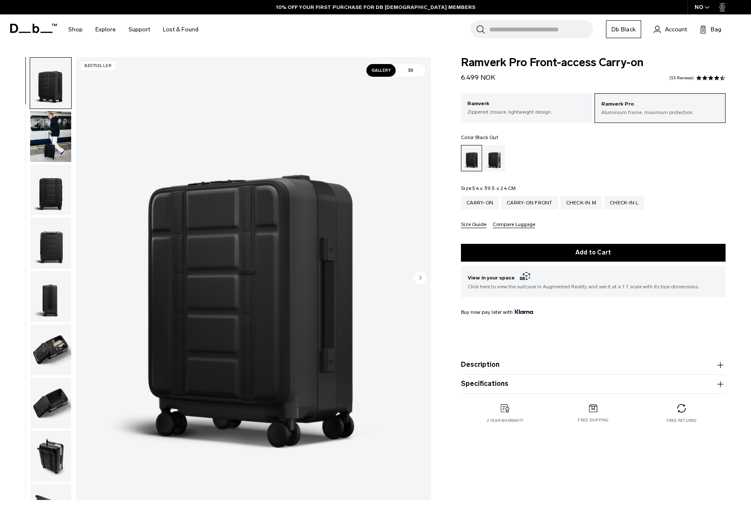
click at [524, 98] on div "Ramverk Zippered closure, lightweight design." at bounding box center [526, 107] width 131 height 29
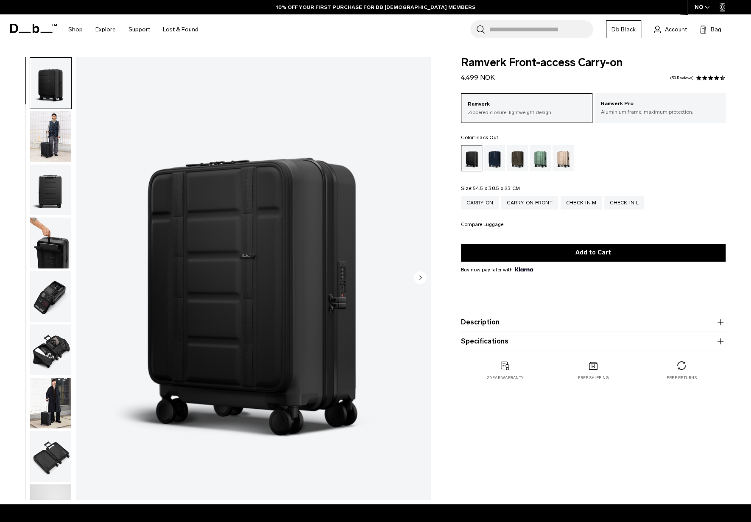
click at [537, 323] on button "Description" at bounding box center [593, 322] width 265 height 10
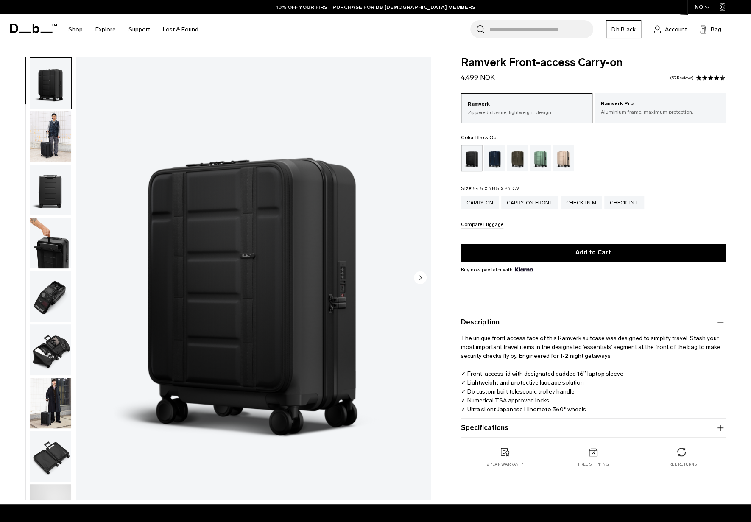
click at [601, 366] on p "The unique front access face of this Ramverk suitcase was designed to simplify …" at bounding box center [593, 370] width 265 height 86
click at [607, 429] on button "Specifications" at bounding box center [593, 428] width 265 height 10
